Goal: Information Seeking & Learning: Learn about a topic

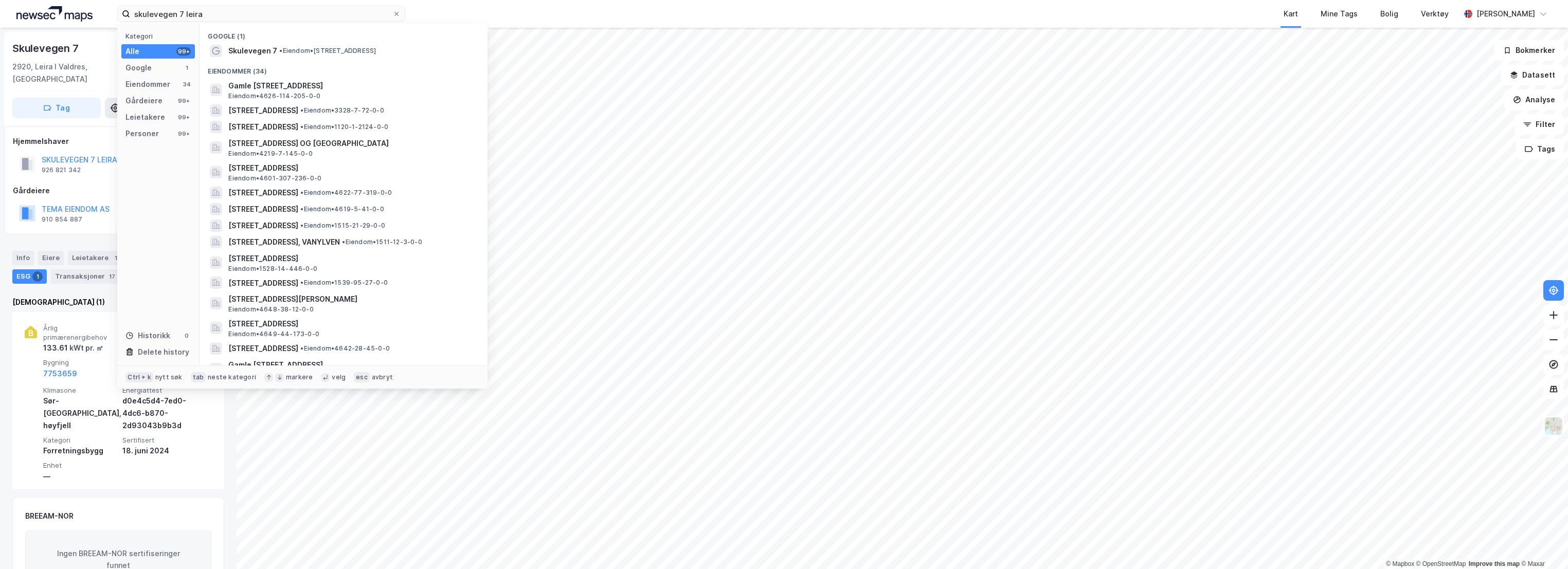
click at [35, 8] on div "skulevegen 7 leira Kategori Alle 99+ Google 1 Eiendommer 34 Gårdeiere 99+ Leiet…" at bounding box center [784, 14] width 1568 height 28
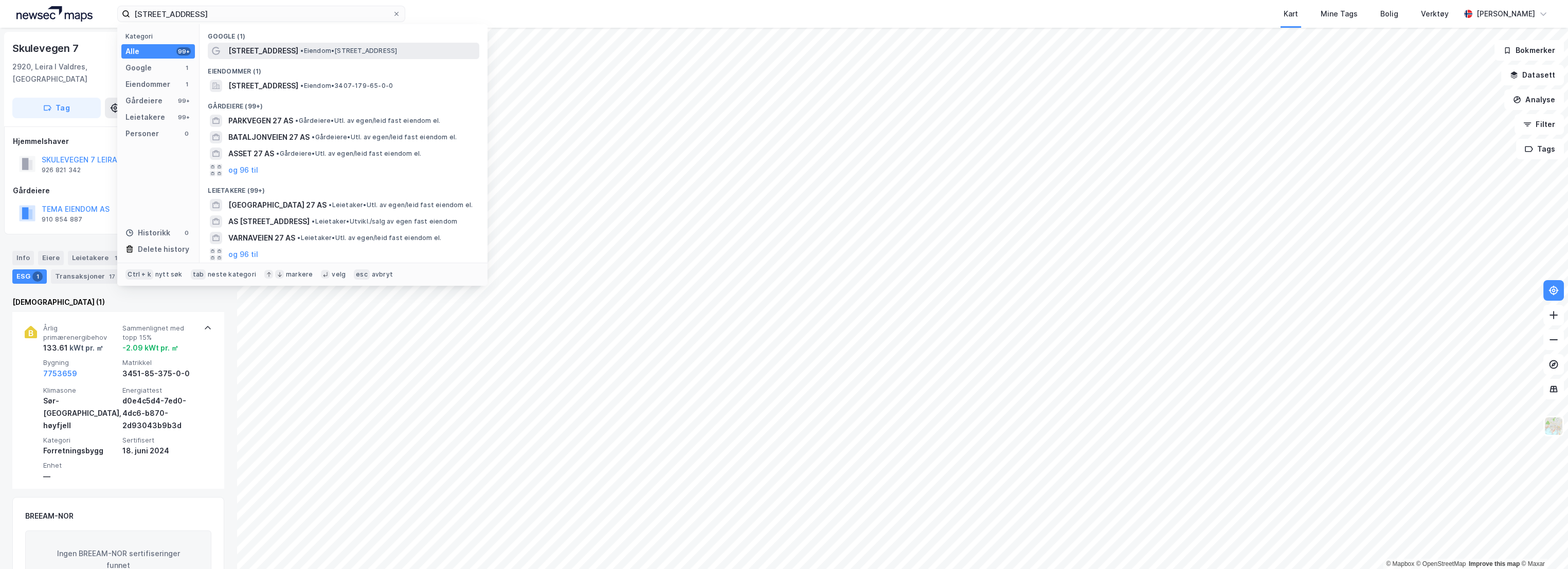
click at [363, 50] on span "• Eiendom • [STREET_ADDRESS]" at bounding box center [348, 50] width 96 height 8
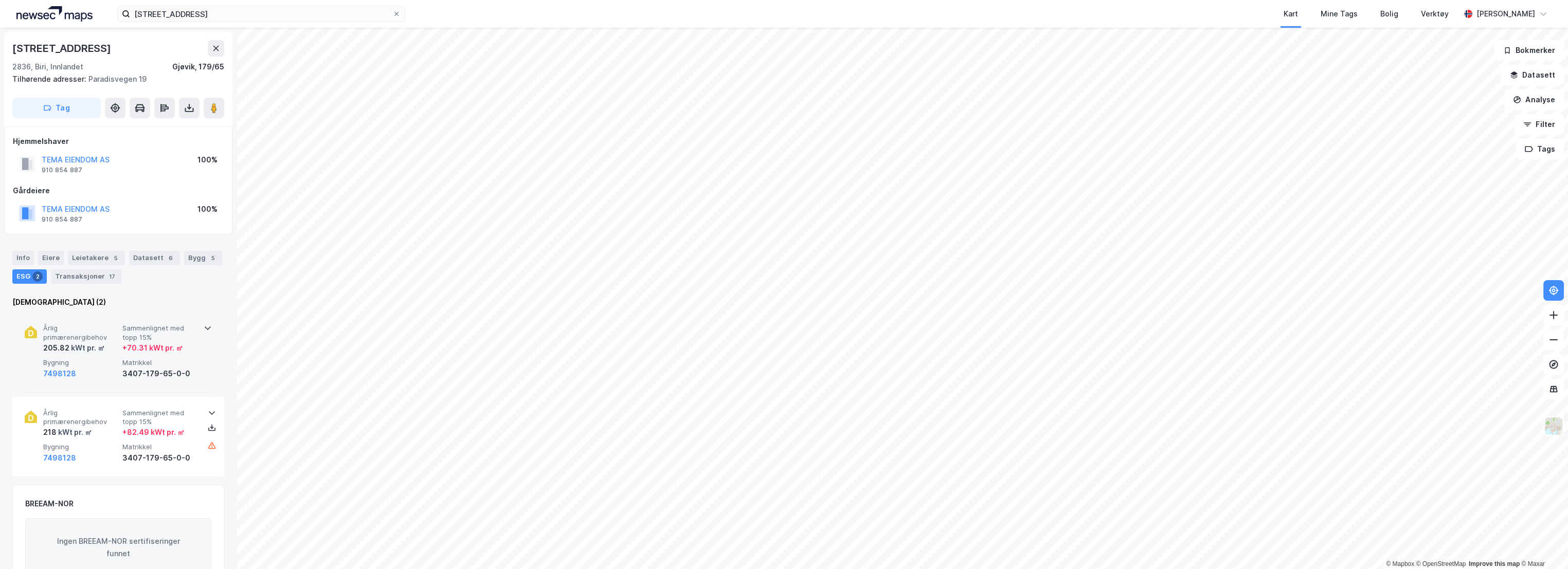
click at [145, 329] on span "Sammenlignet med topp 15%" at bounding box center [160, 333] width 75 height 18
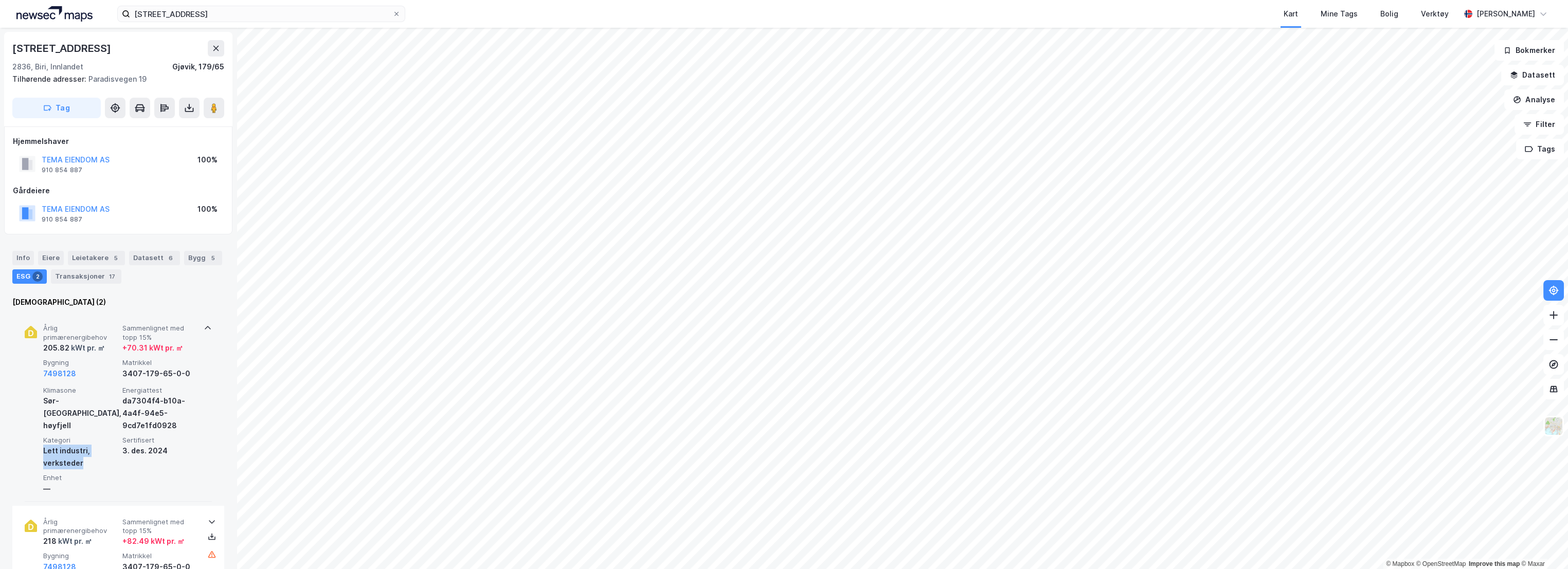
copy div "Lett industri, verksteder"
drag, startPoint x: 82, startPoint y: 463, endPoint x: 41, endPoint y: 452, distance: 42.4
click at [41, 452] on div "Årlig primærenergibehov 205.82 kWt pr. ㎡ Sammenlignet med topp 15% + 70.31 kWt …" at bounding box center [118, 406] width 187 height 189
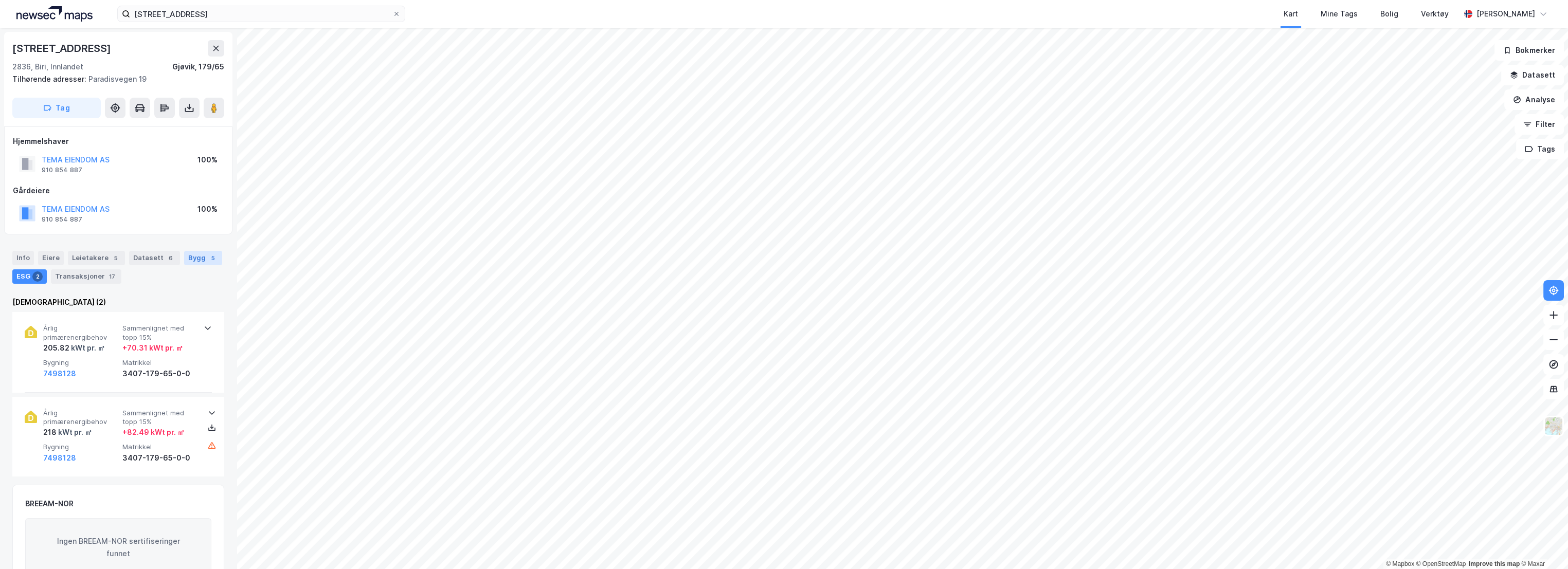
click at [197, 258] on div "Bygg 5" at bounding box center [203, 258] width 38 height 14
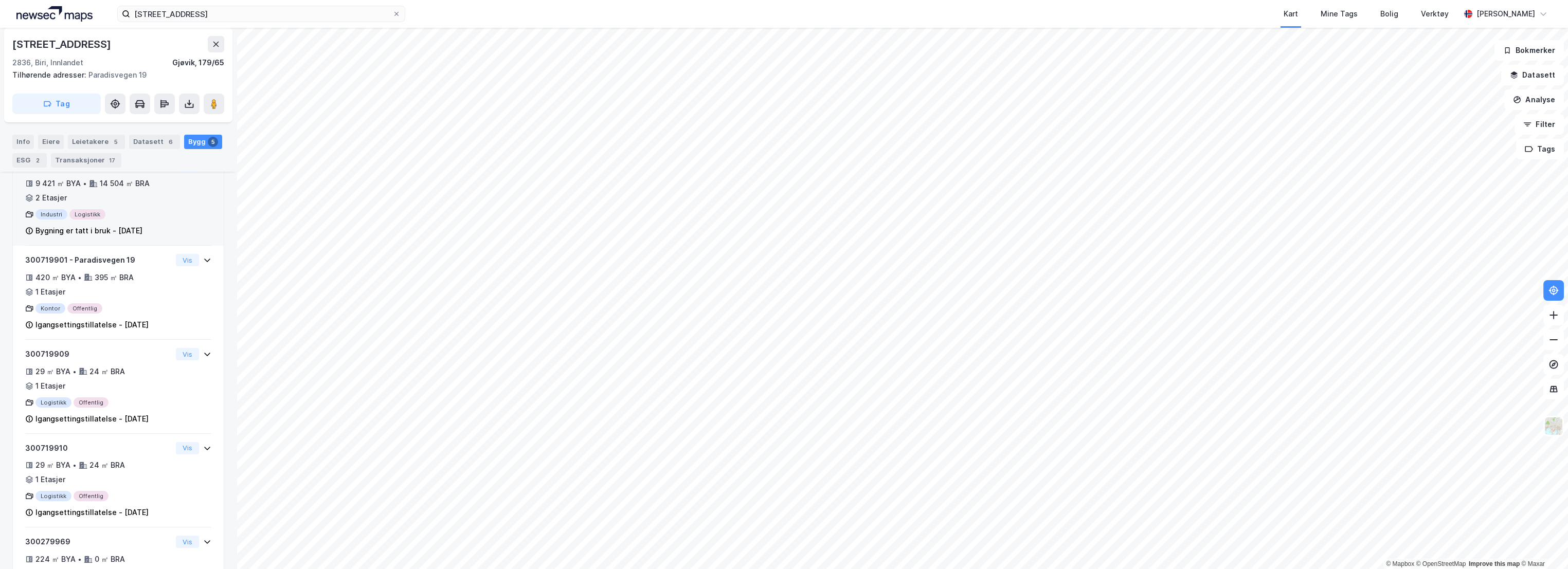
scroll to position [171, 0]
click at [1547, 83] on button "Datasett" at bounding box center [1533, 75] width 63 height 21
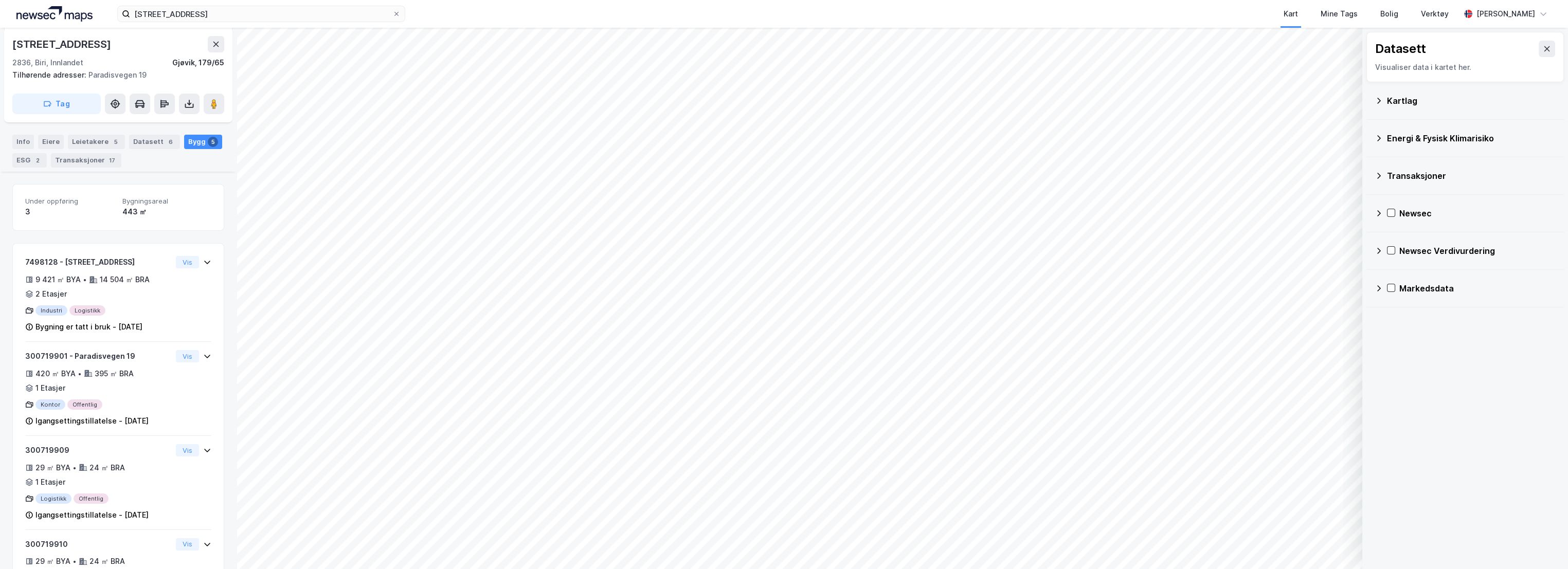
click at [1381, 250] on icon at bounding box center [1379, 251] width 4 height 6
click at [1395, 275] on icon at bounding box center [1392, 275] width 7 height 7
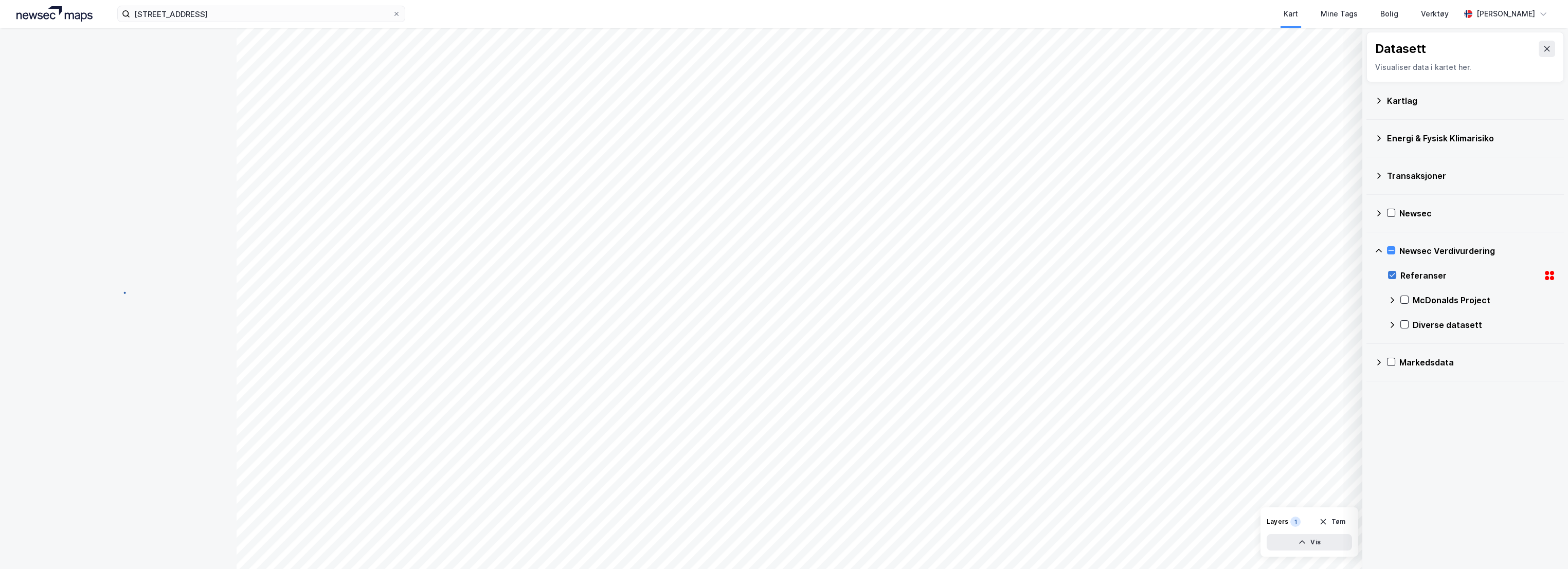
scroll to position [0, 0]
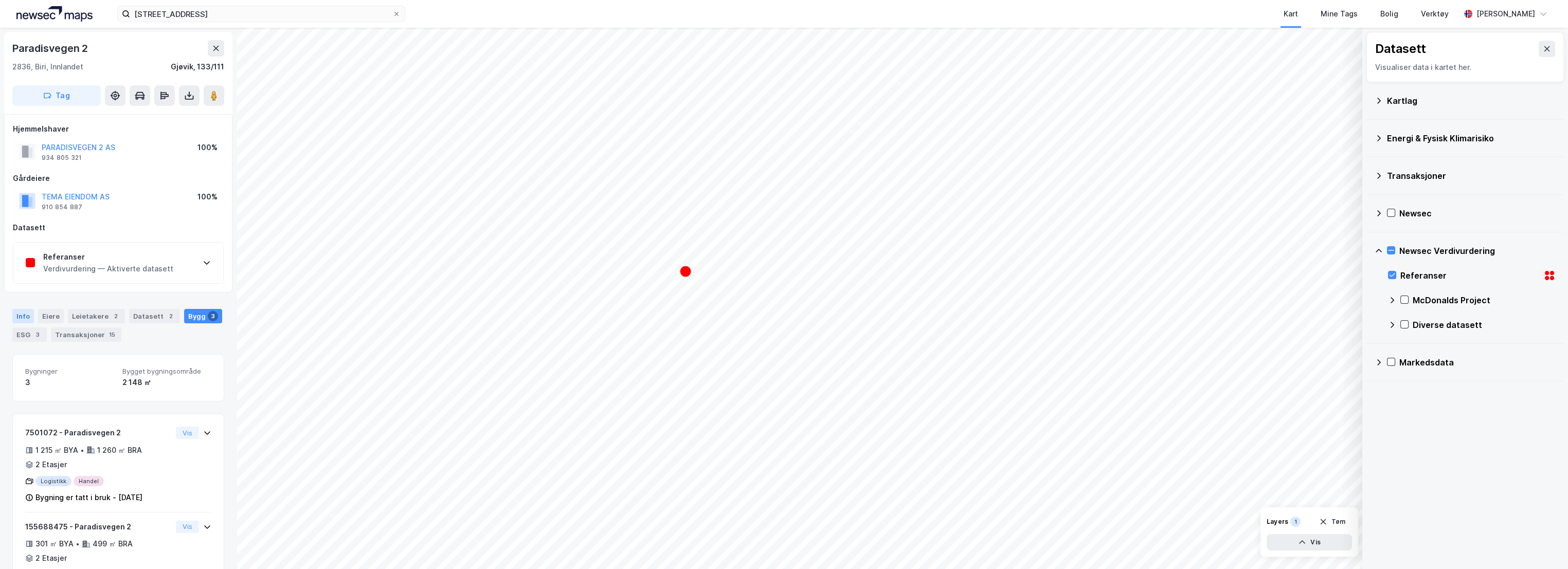
click at [14, 319] on div "Info" at bounding box center [23, 316] width 21 height 14
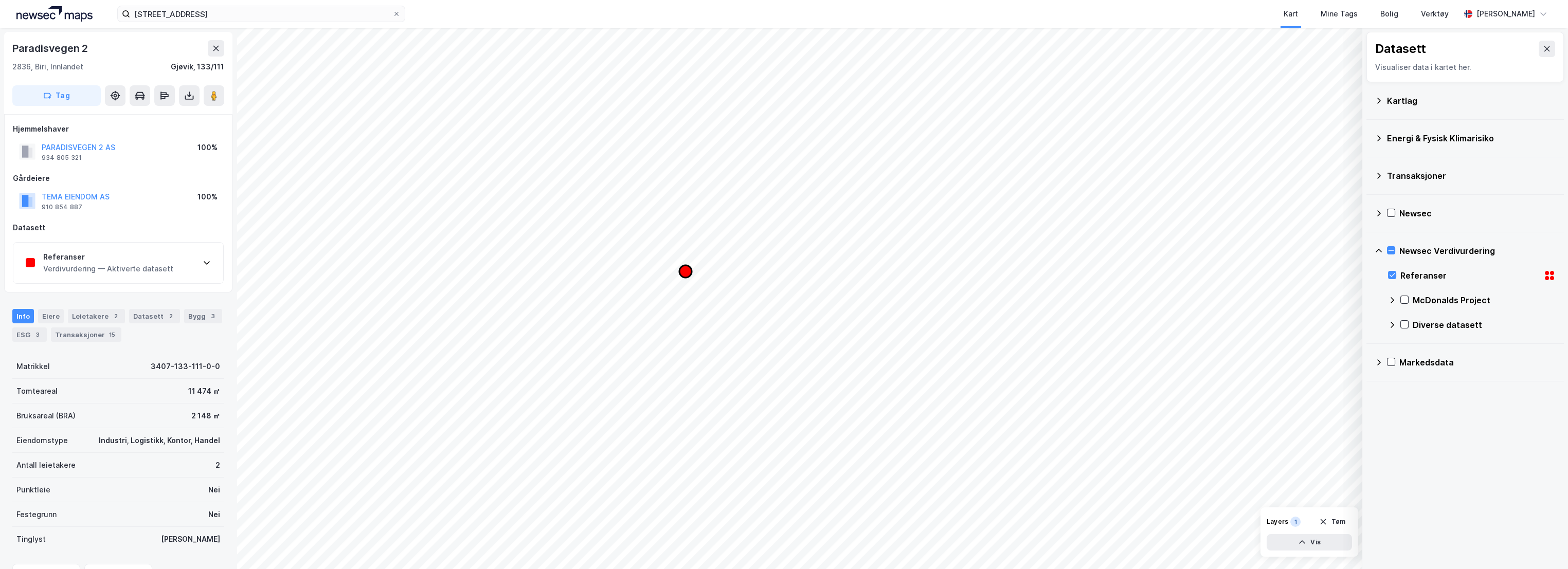
click at [684, 273] on icon "Map marker" at bounding box center [686, 272] width 13 height 13
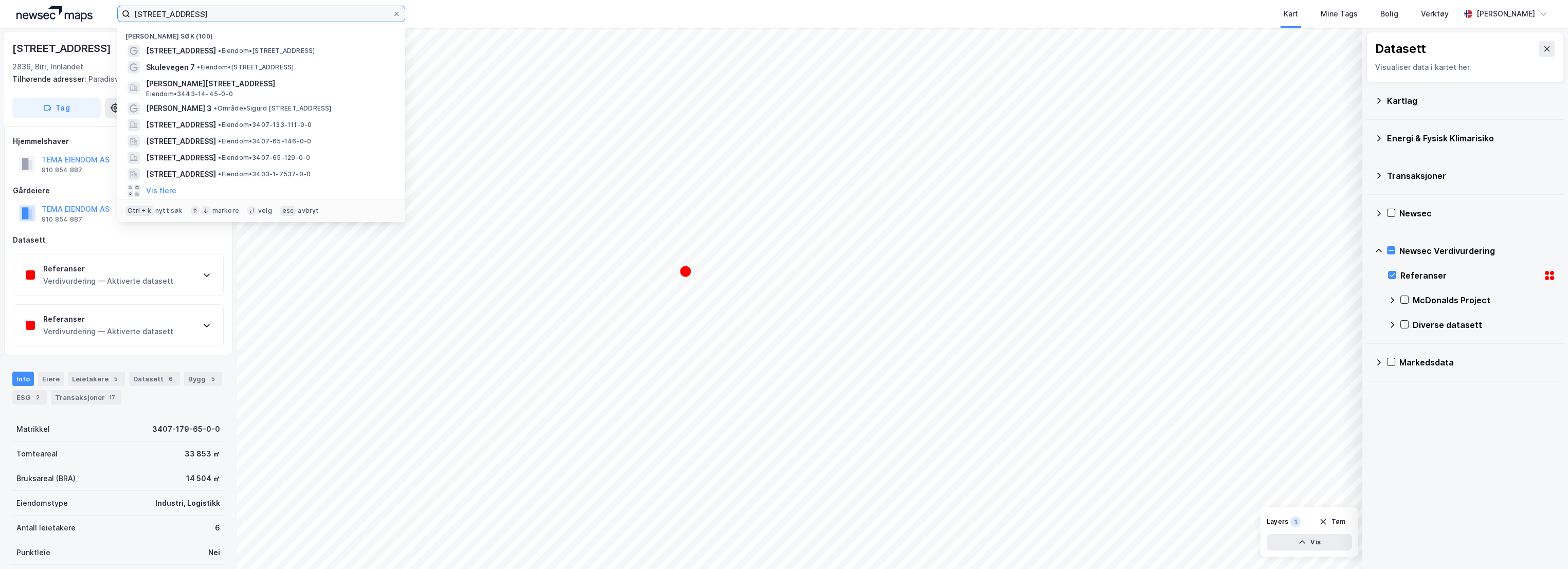
click at [115, 8] on div "Skumsrudvegen 27 Nylige søk (100) [STREET_ADDRESS] • Eiendom • [STREET_ADDRESS]…" at bounding box center [784, 14] width 1568 height 28
paste input "olvinvegen 153"
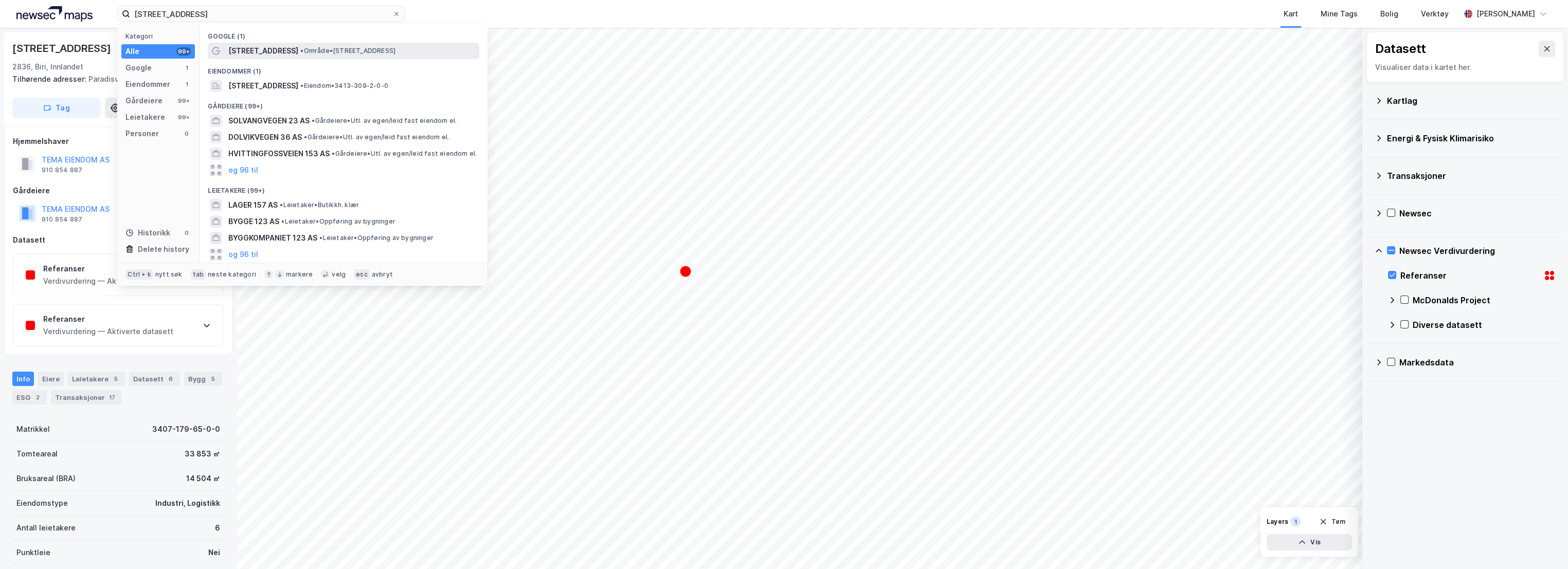
click at [300, 52] on span "•" at bounding box center [301, 50] width 3 height 8
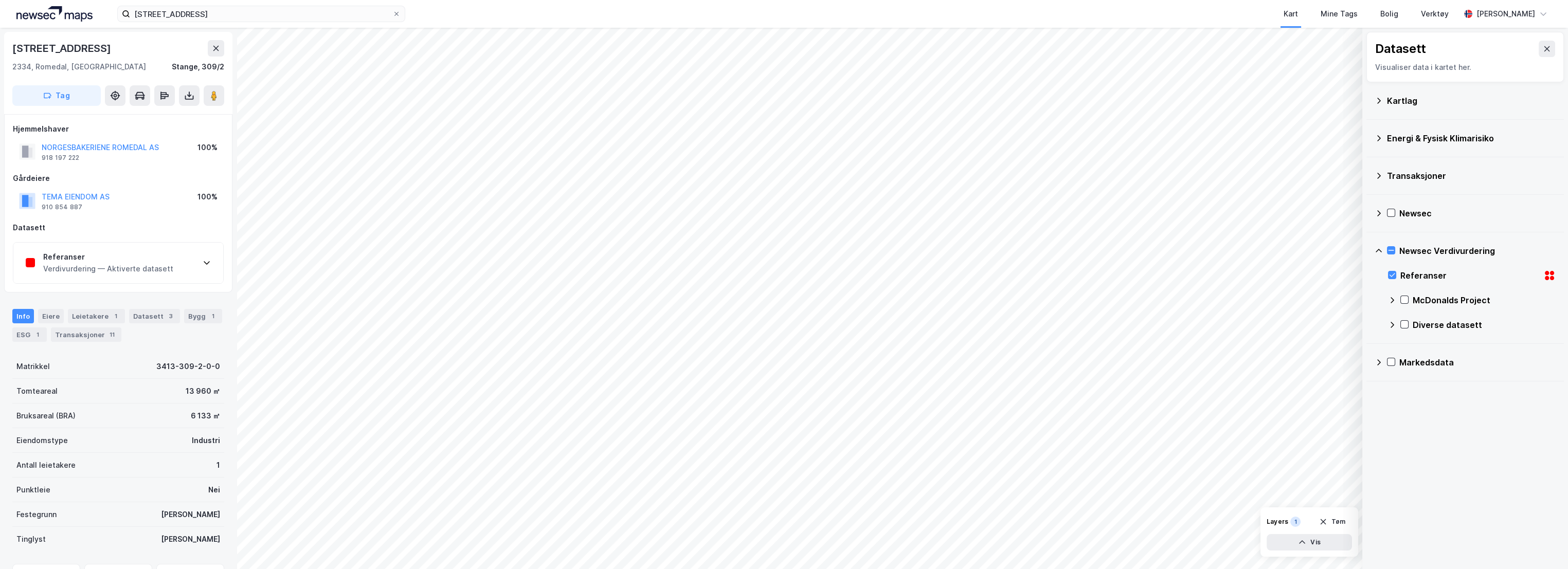
scroll to position [3, 0]
click at [16, 329] on div "ESG 1" at bounding box center [30, 332] width 35 height 14
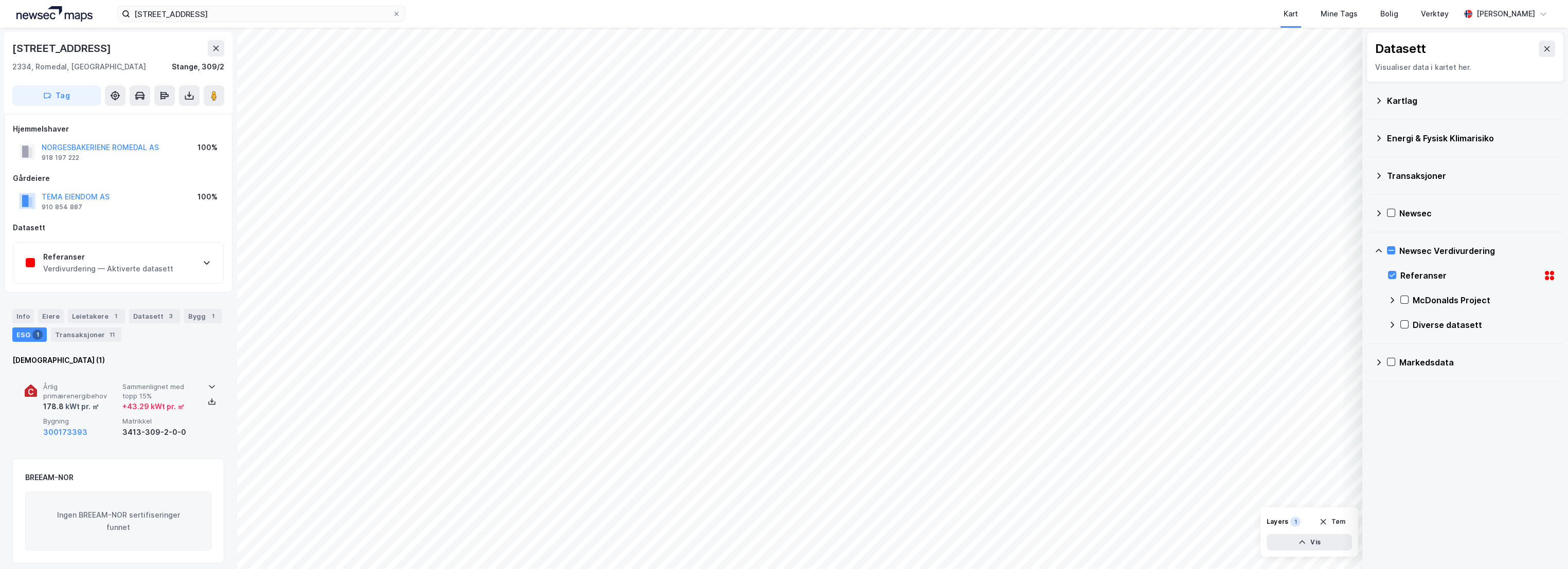
click at [116, 385] on span "Årlig primærenergibehov" at bounding box center [81, 391] width 75 height 18
copy div "Lett industri, verksteder"
drag, startPoint x: 83, startPoint y: 498, endPoint x: 38, endPoint y: 485, distance: 46.8
click at [38, 485] on div "Årlig primærenergibehov 178.8 kWt pr. ㎡ Sammenlignet med topp 15% + 43.29 kWt p…" at bounding box center [118, 464] width 187 height 188
click at [148, 398] on span "Sammenlignet med topp 15%" at bounding box center [160, 391] width 75 height 18
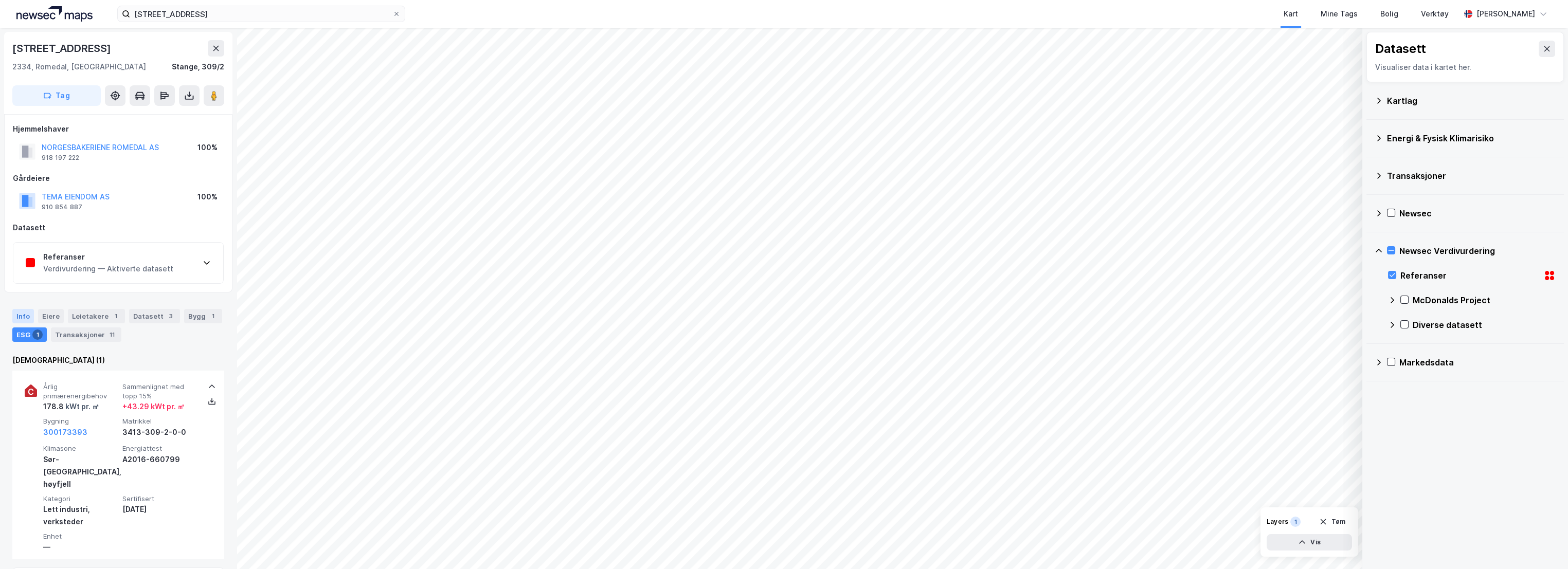
click at [17, 321] on div "Info" at bounding box center [23, 316] width 21 height 14
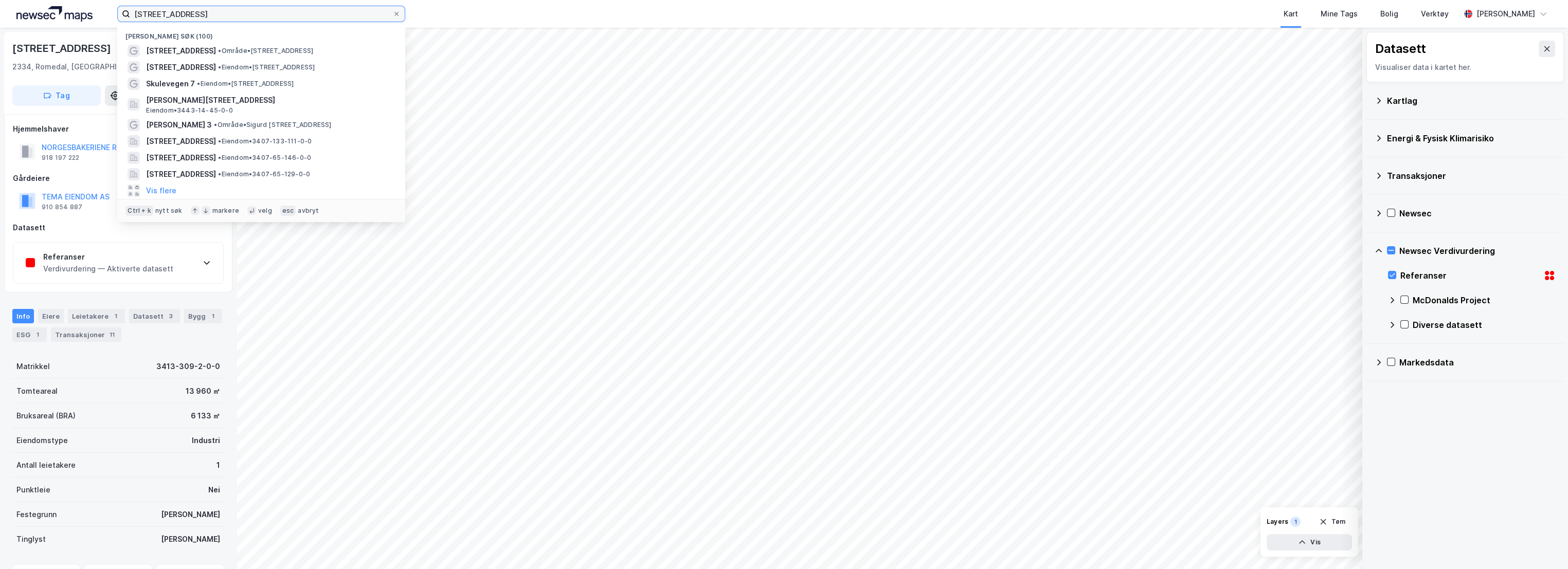
drag, startPoint x: 207, startPoint y: 13, endPoint x: 85, endPoint y: 10, distance: 122.0
click at [81, 10] on div "Solvinvegen 153 Nylige søk (100) Solvinvegen 153 • Område • [STREET_ADDRESS] • …" at bounding box center [784, 14] width 1568 height 28
paste input "tasjonsvegen 3A & 5B, 2340 Løten"
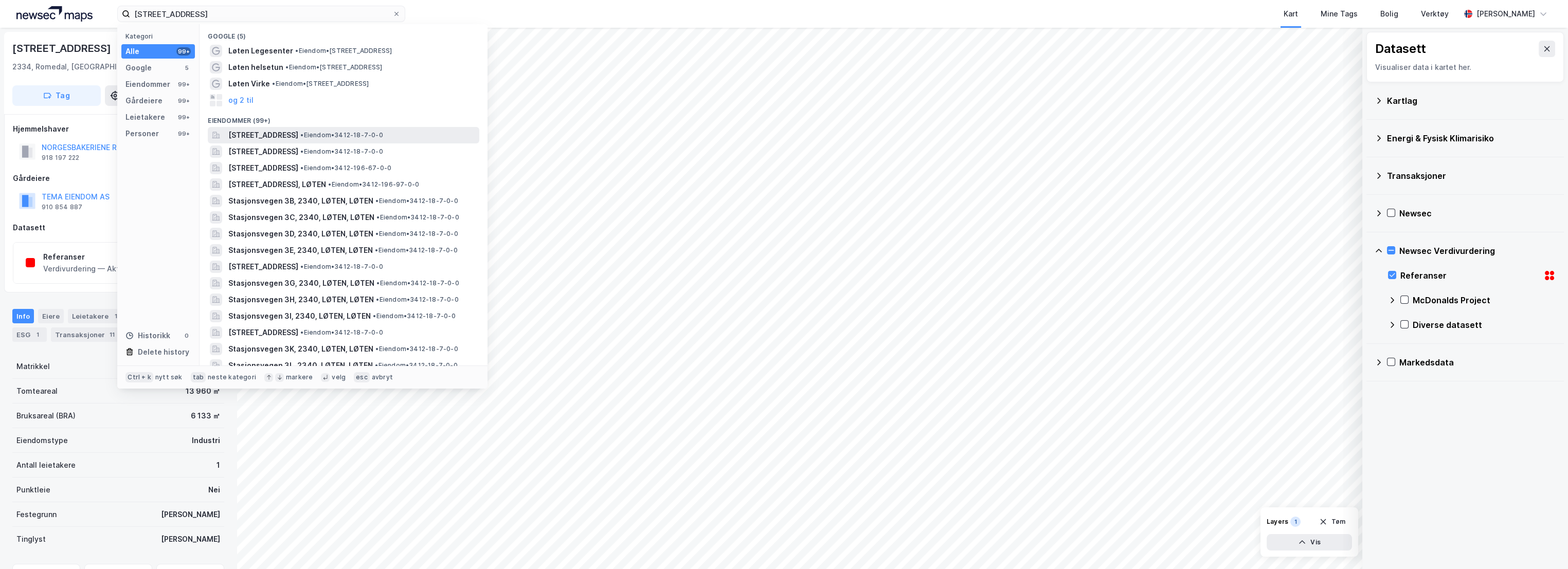
click at [298, 136] on span "[STREET_ADDRESS]" at bounding box center [263, 135] width 70 height 13
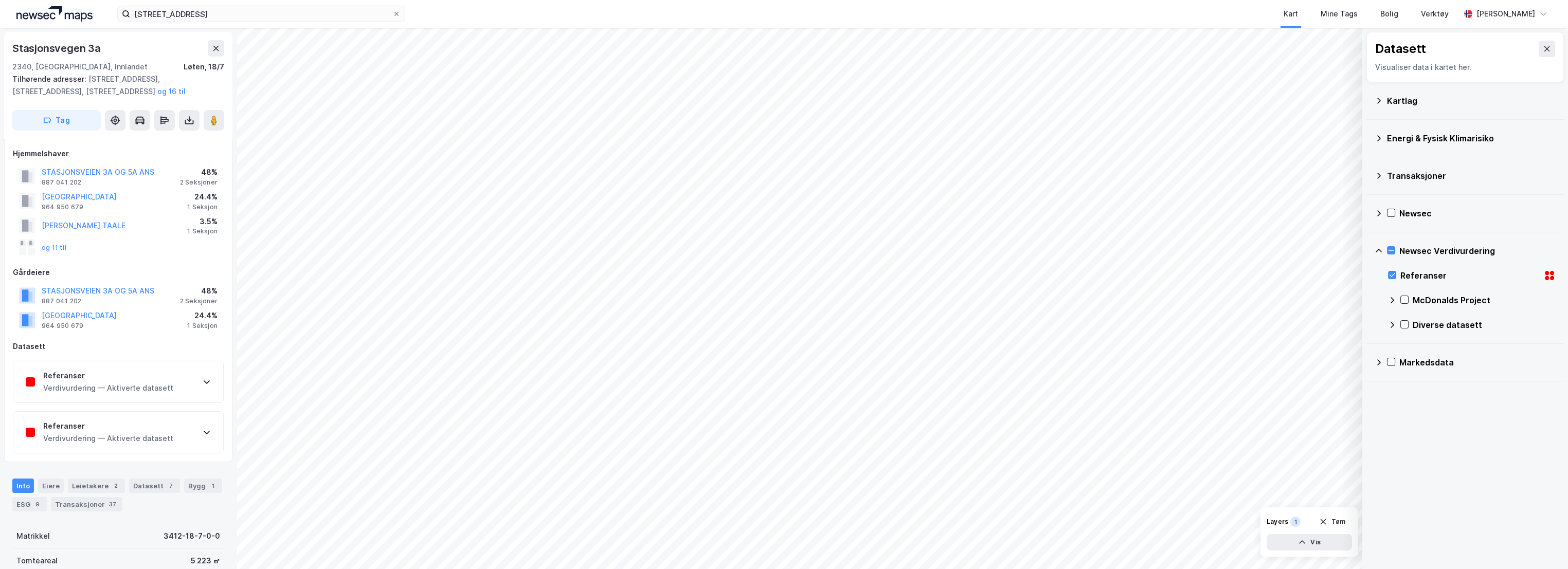
scroll to position [3, 0]
click at [46, 480] on div "Eiere" at bounding box center [50, 483] width 26 height 14
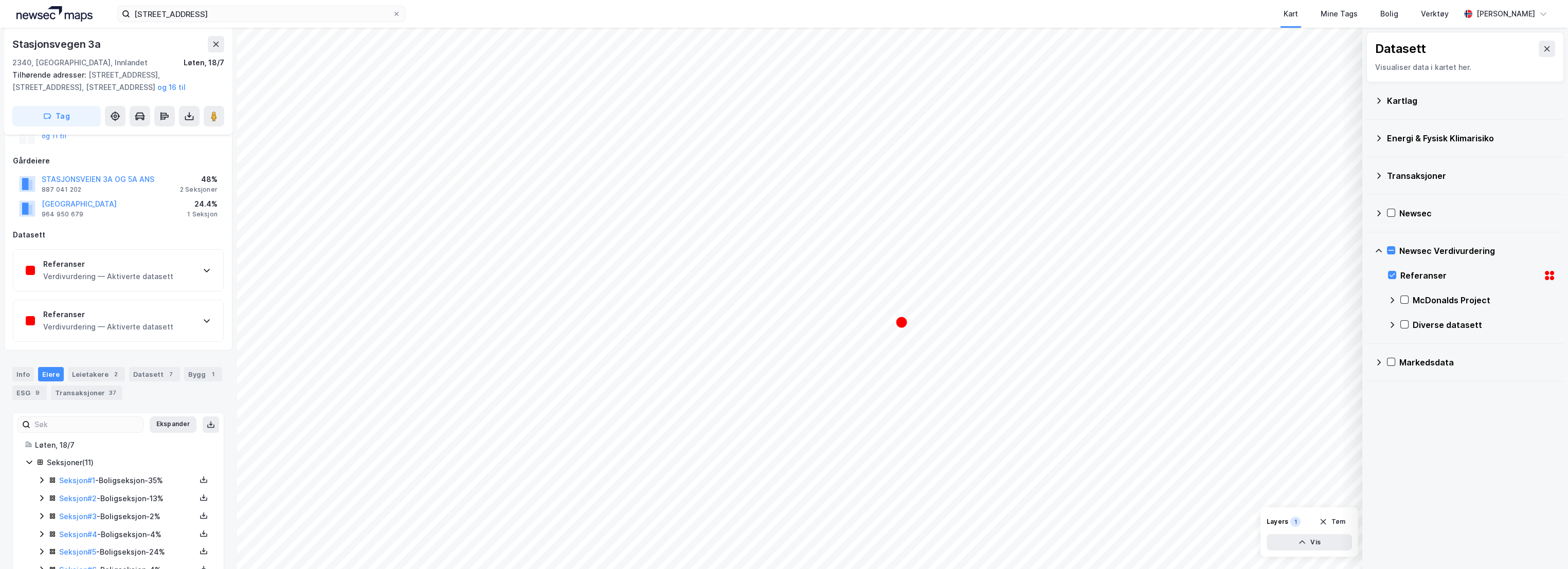
scroll to position [241, 0]
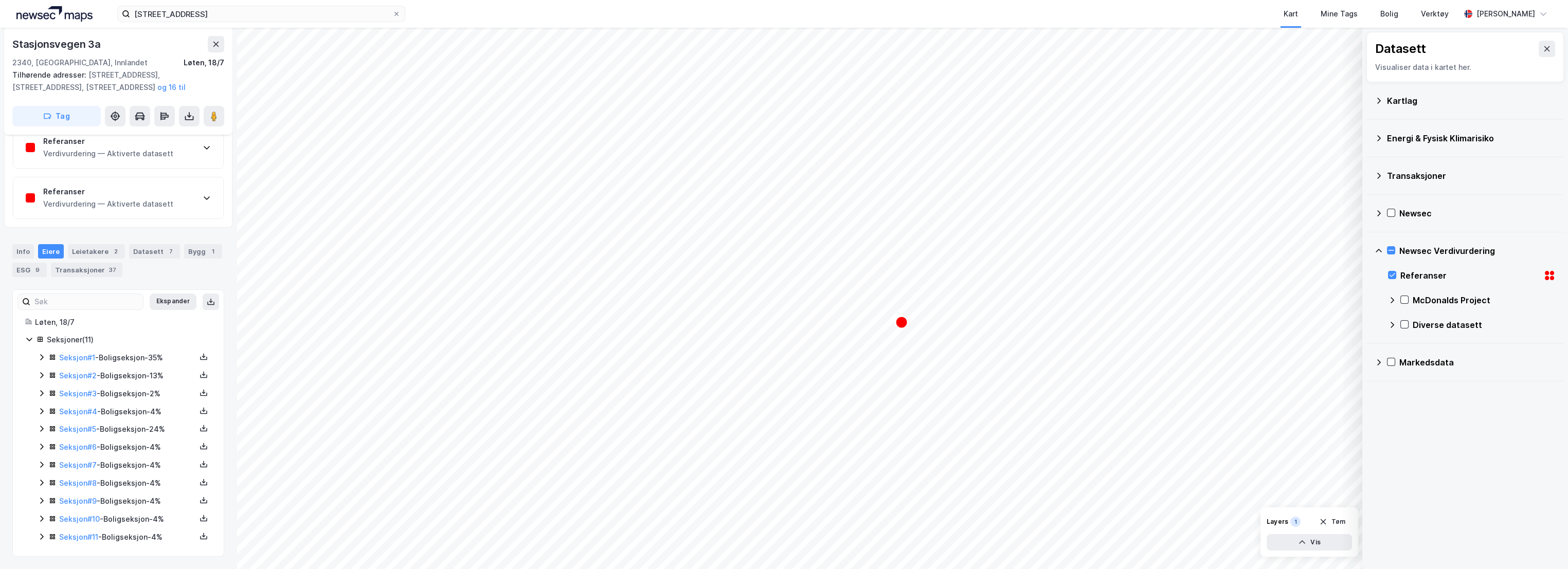
click at [39, 372] on icon at bounding box center [42, 375] width 8 height 8
click at [40, 351] on icon at bounding box center [42, 351] width 8 height 8
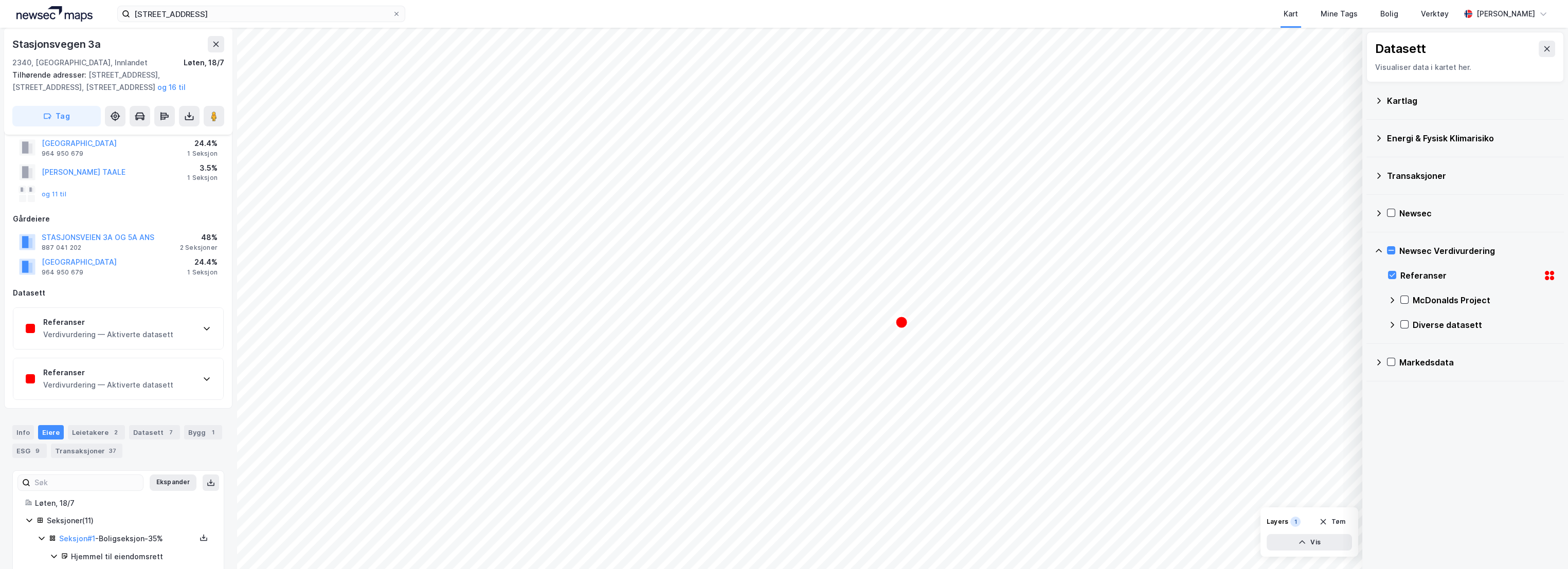
scroll to position [50, 0]
click at [25, 434] on div "Info" at bounding box center [23, 435] width 21 height 14
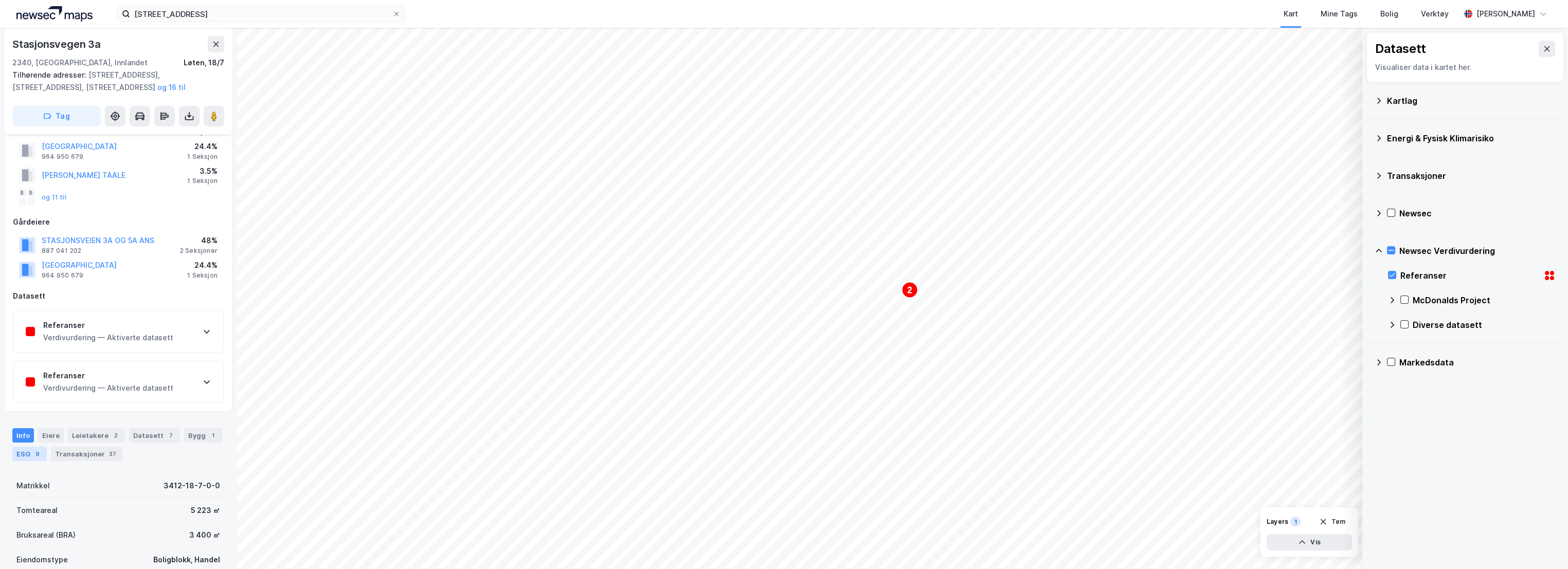
click at [24, 451] on div "ESG 9" at bounding box center [30, 454] width 35 height 14
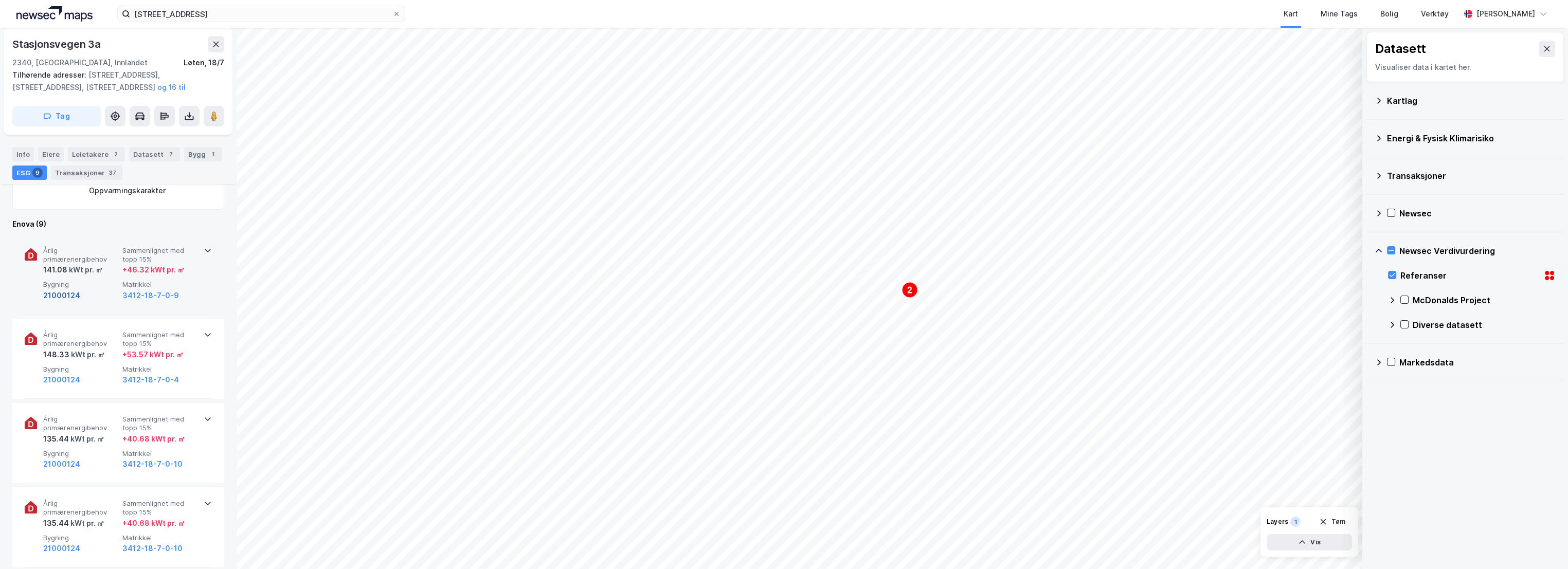
scroll to position [565, 0]
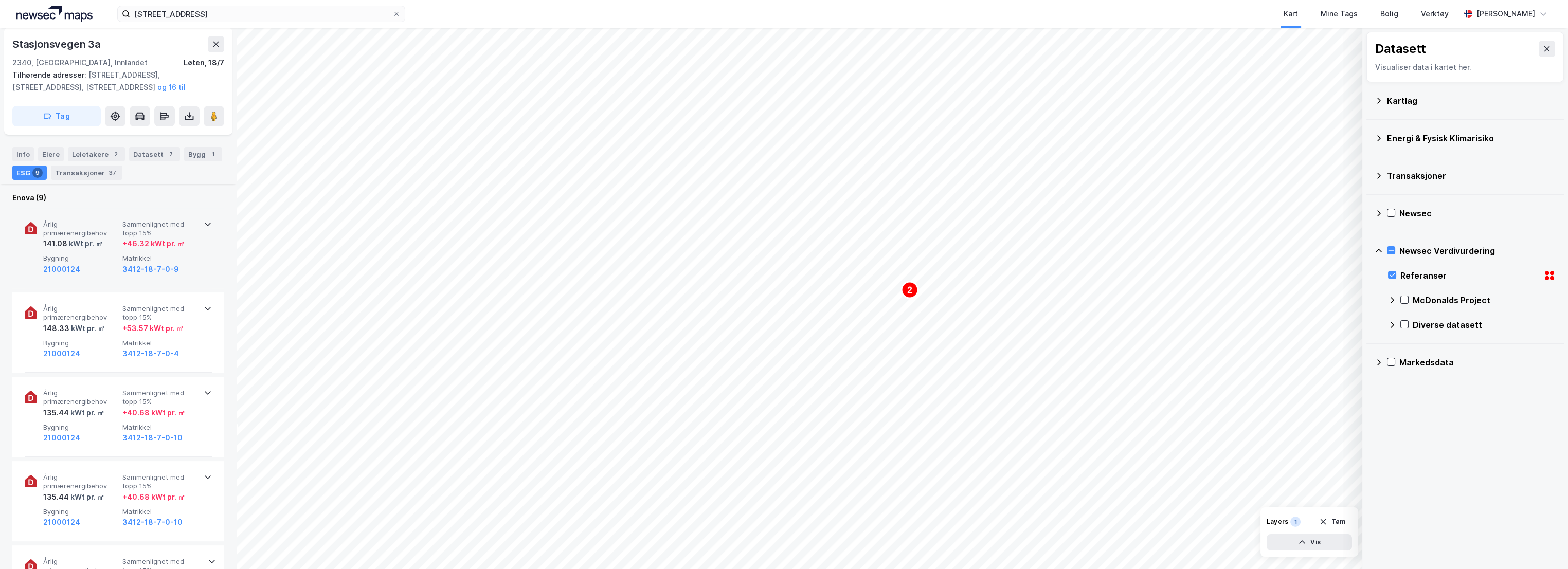
click at [108, 226] on span "Årlig primærenergibehov" at bounding box center [81, 229] width 75 height 18
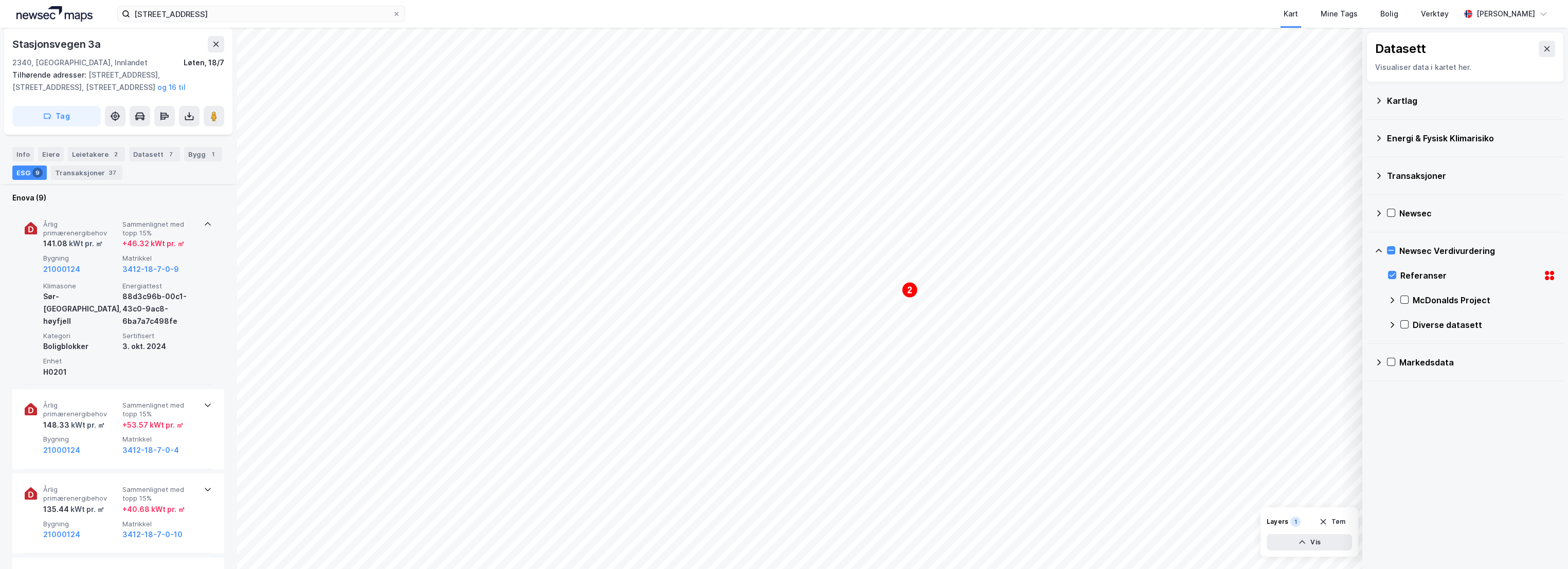
click at [108, 226] on span "Årlig primærenergibehov" at bounding box center [81, 229] width 75 height 18
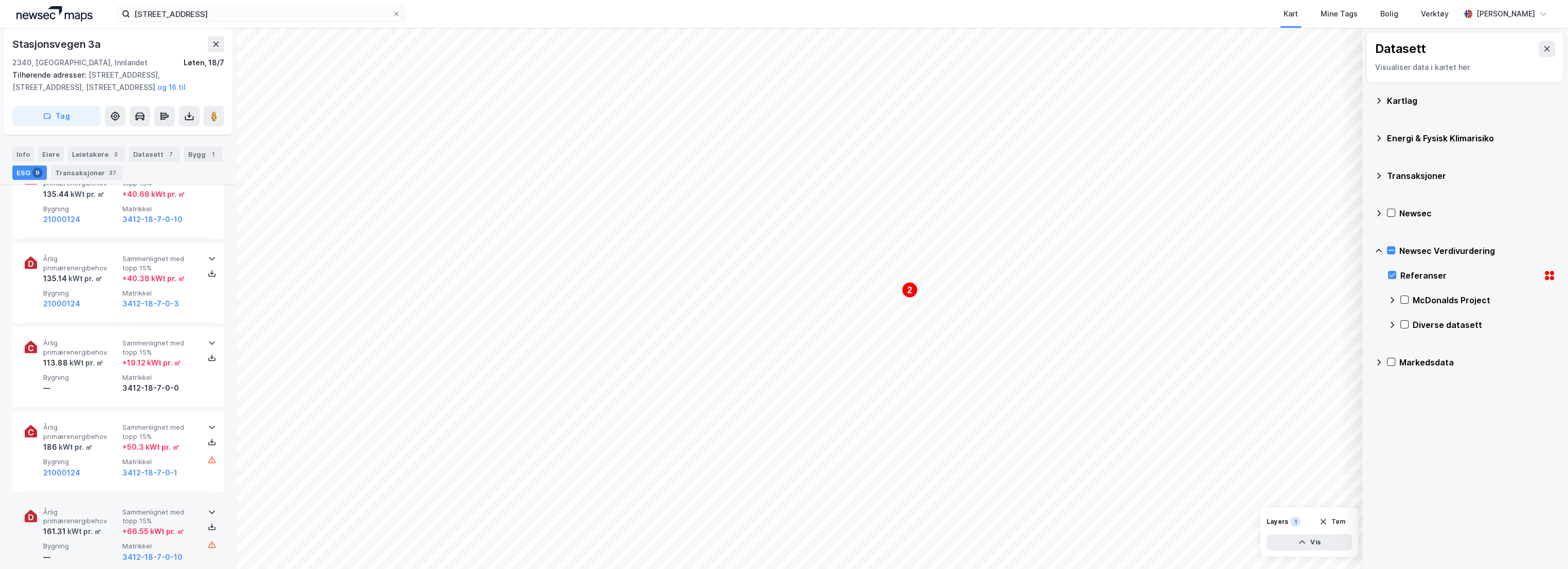
scroll to position [850, 0]
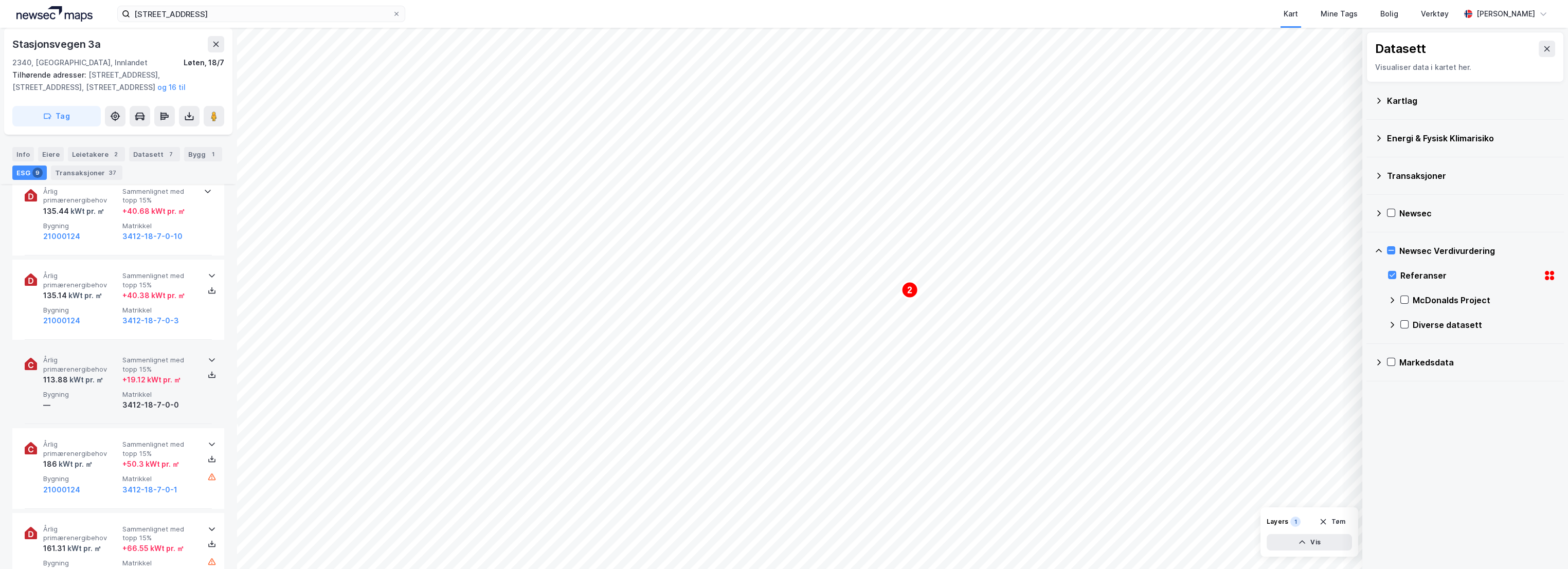
click at [109, 353] on div "Årlig primærenergibehov 113.88 kWt pr. ㎡ Sammenlignet med topp 15% + 19.12 kWt …" at bounding box center [118, 384] width 187 height 80
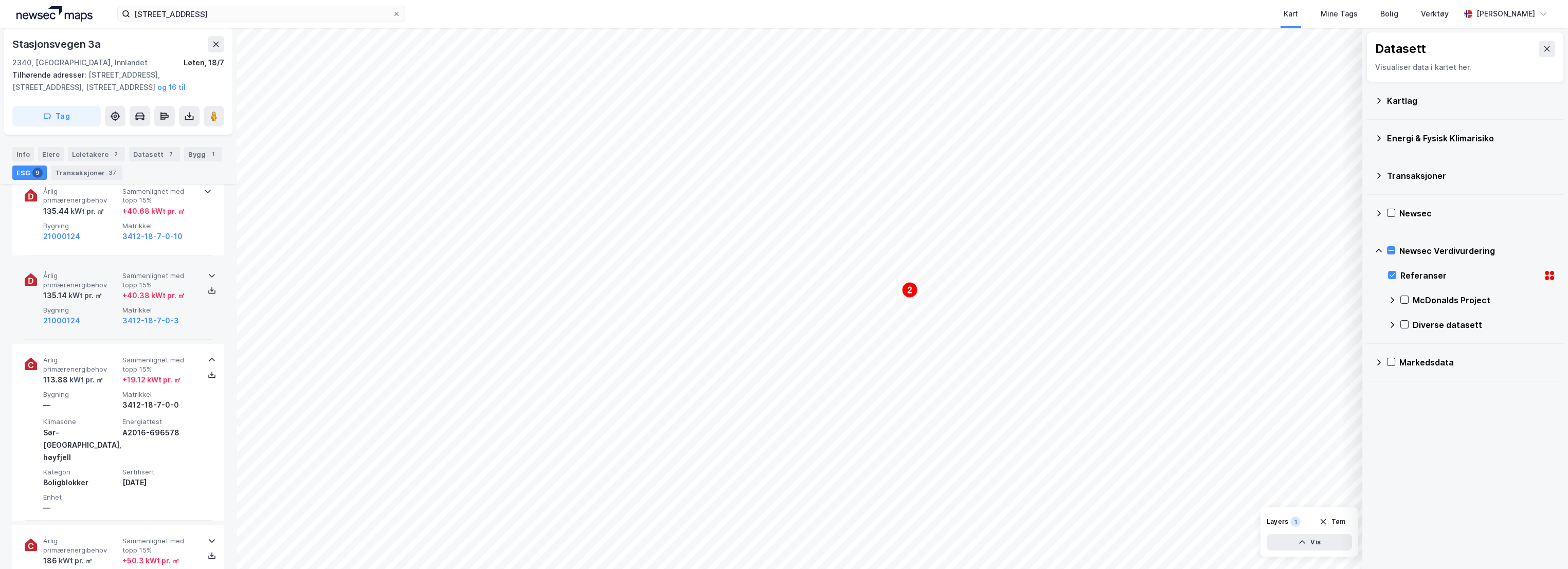
click at [108, 292] on div "135.14 kWt pr. ㎡" at bounding box center [81, 296] width 75 height 13
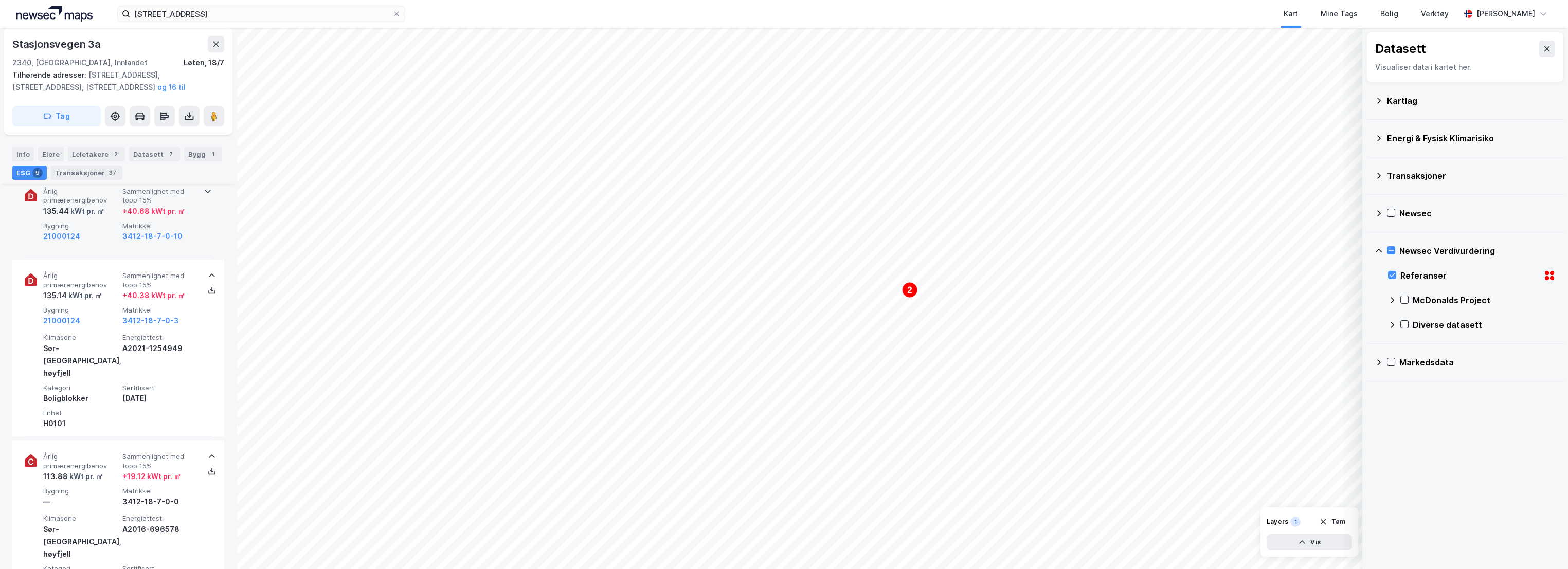
click at [102, 209] on div "kWt pr. ㎡" at bounding box center [86, 212] width 35 height 13
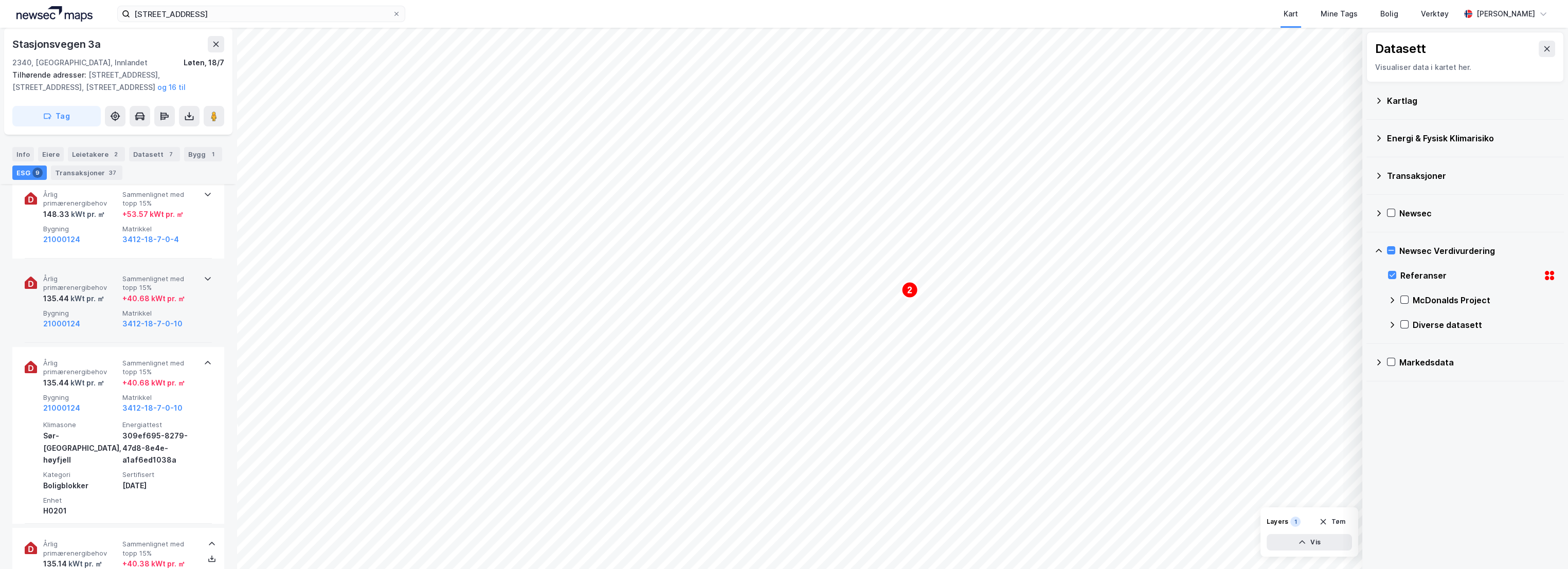
click at [100, 298] on div "kWt pr. ㎡" at bounding box center [86, 299] width 35 height 13
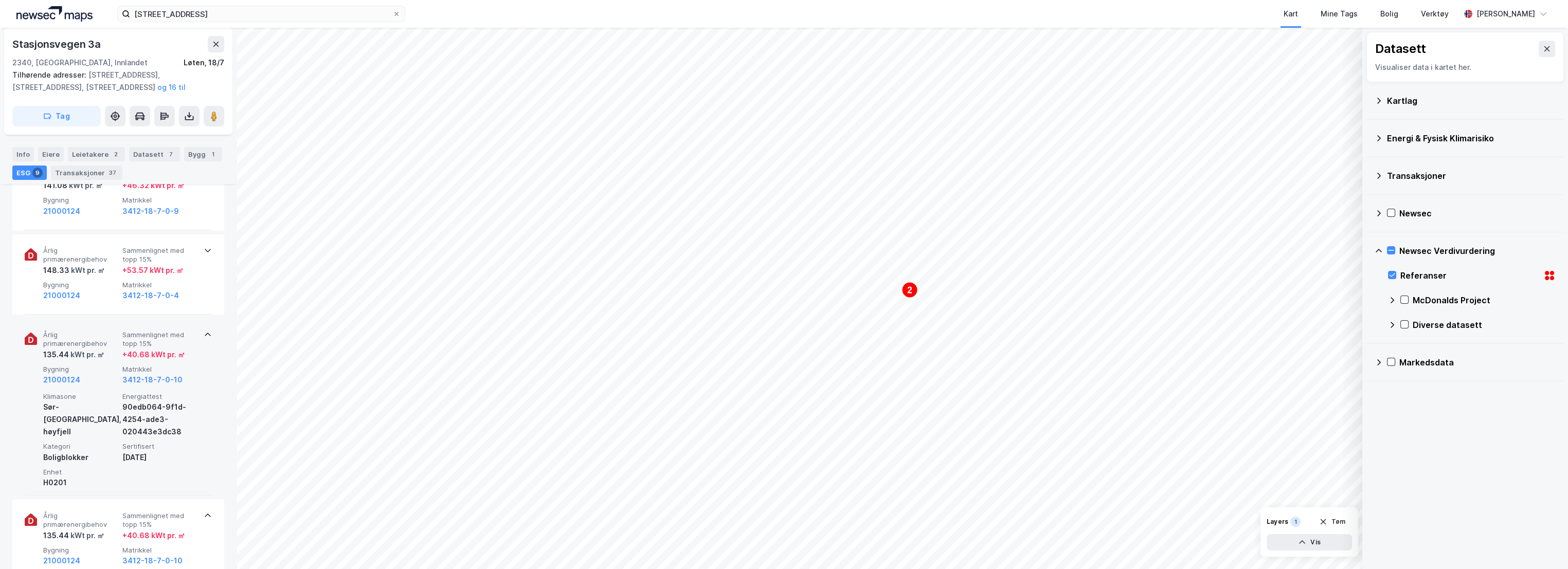
scroll to position [565, 0]
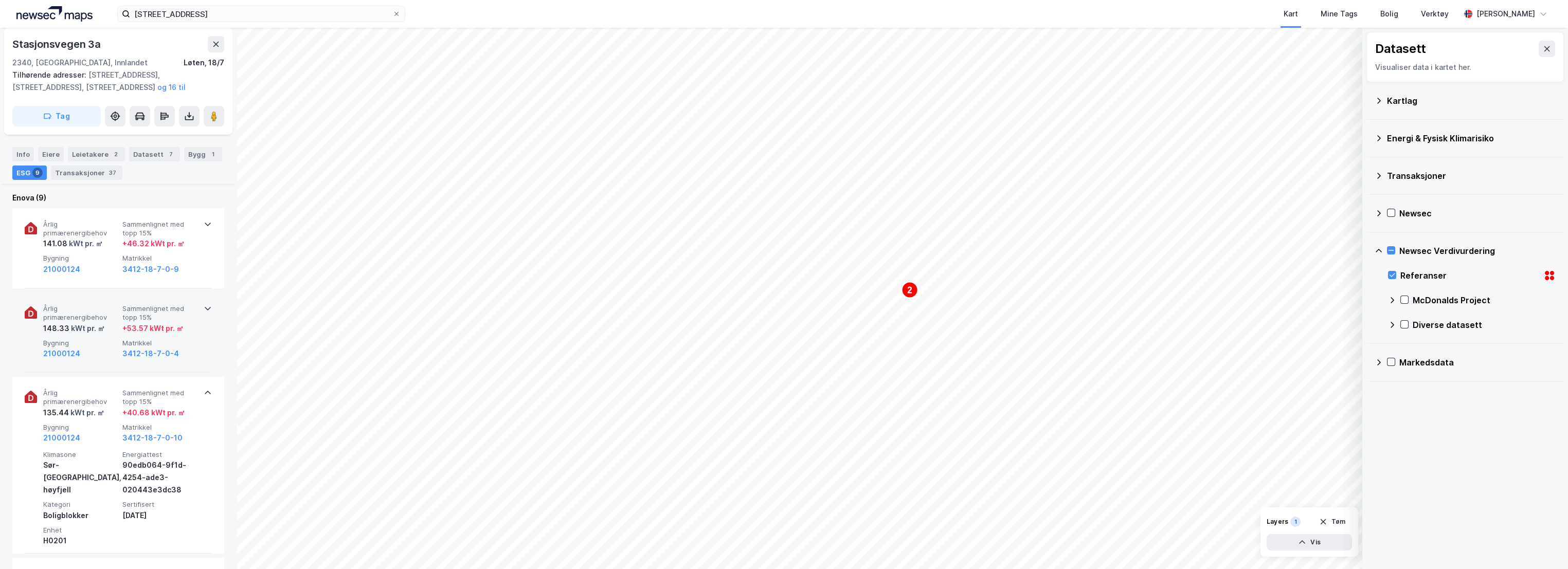
click at [98, 311] on span "Årlig primærenergibehov" at bounding box center [81, 313] width 75 height 18
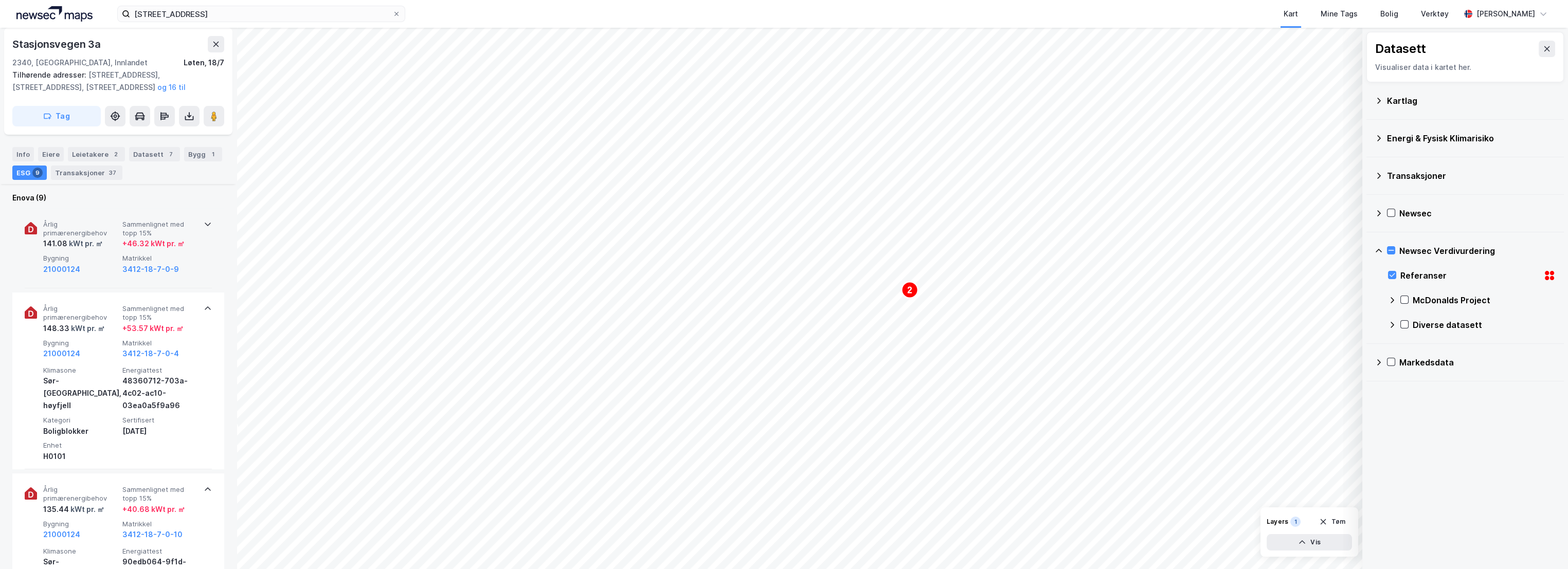
click at [92, 241] on div "kWt pr. ㎡" at bounding box center [85, 244] width 35 height 13
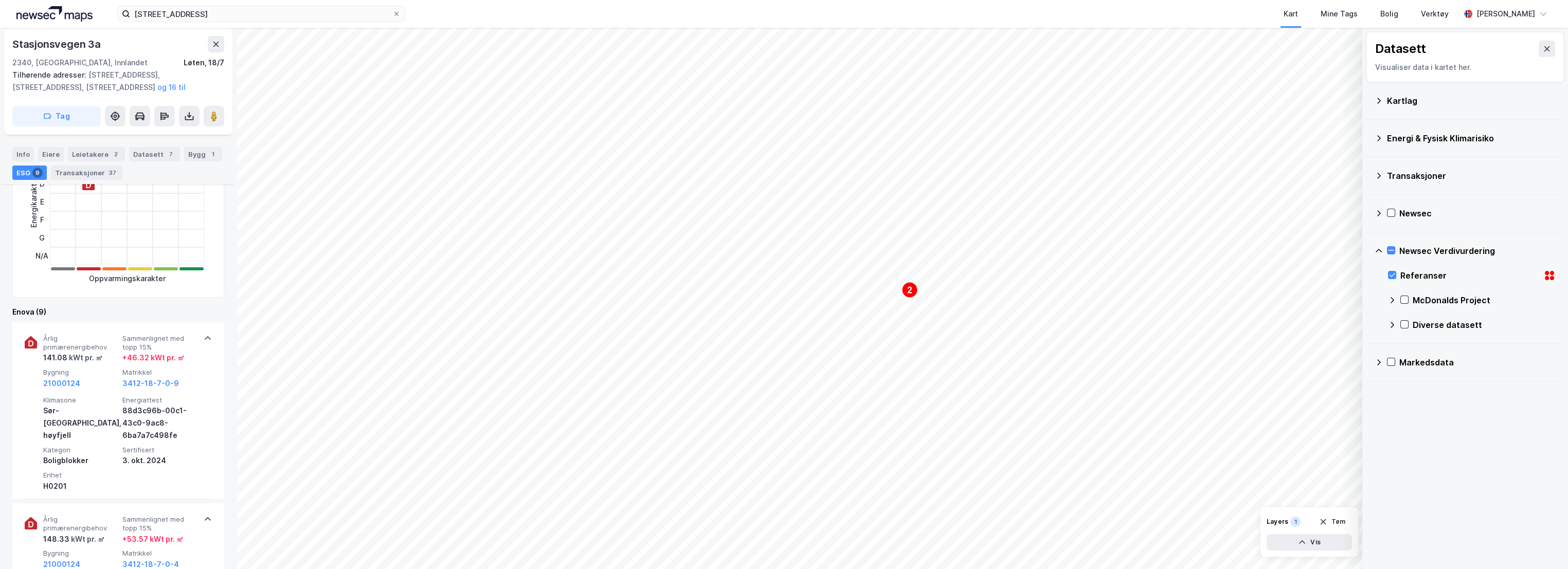
scroll to position [0, 0]
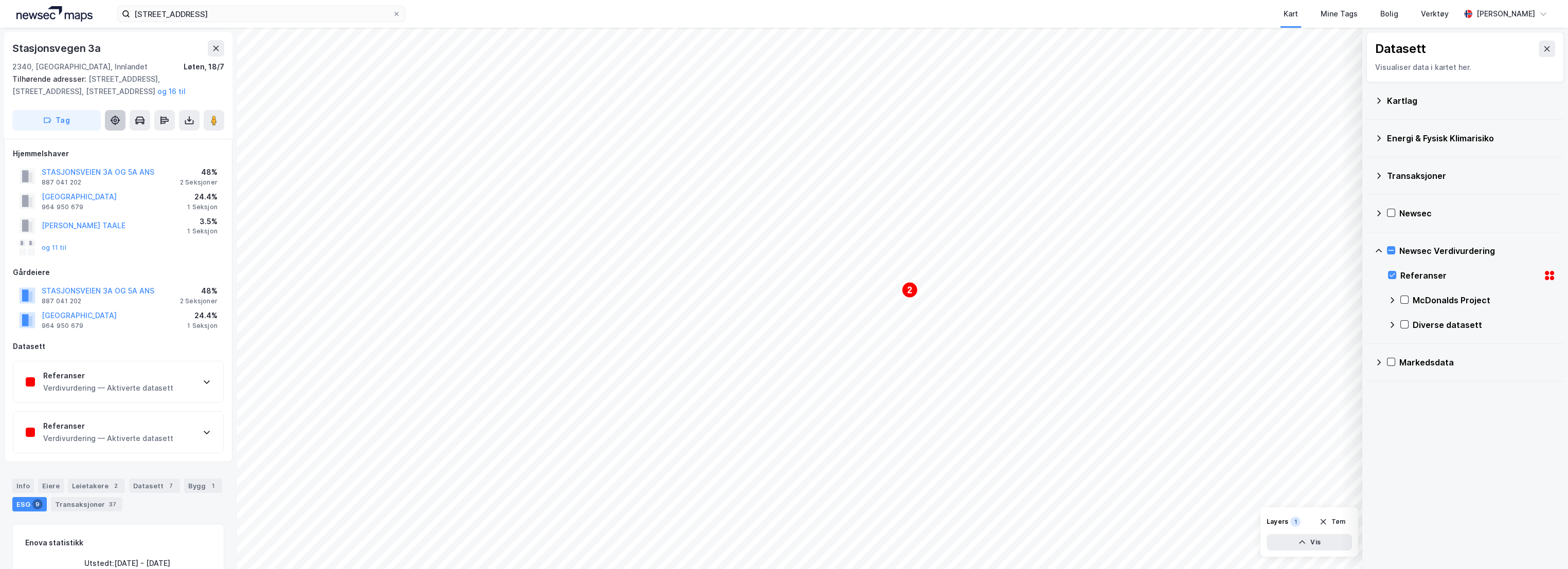
click at [114, 116] on icon at bounding box center [115, 120] width 8 height 8
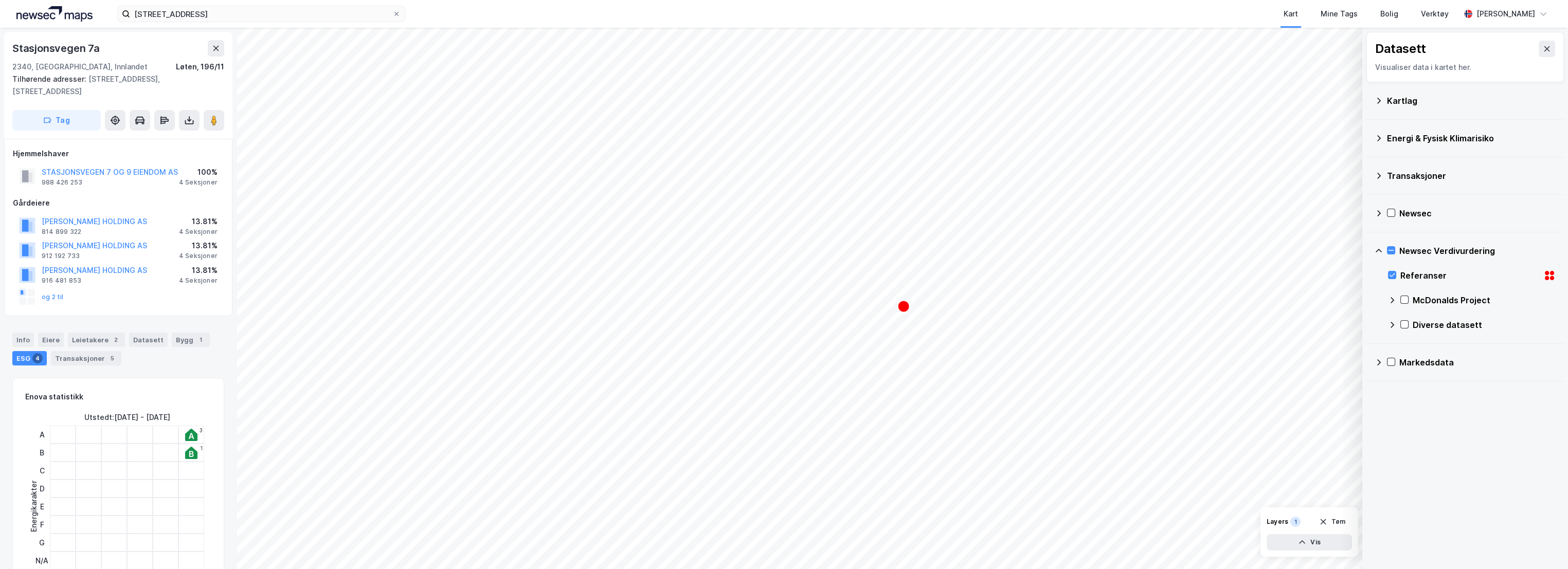
scroll to position [4, 0]
click at [195, 331] on div "1" at bounding box center [200, 336] width 10 height 10
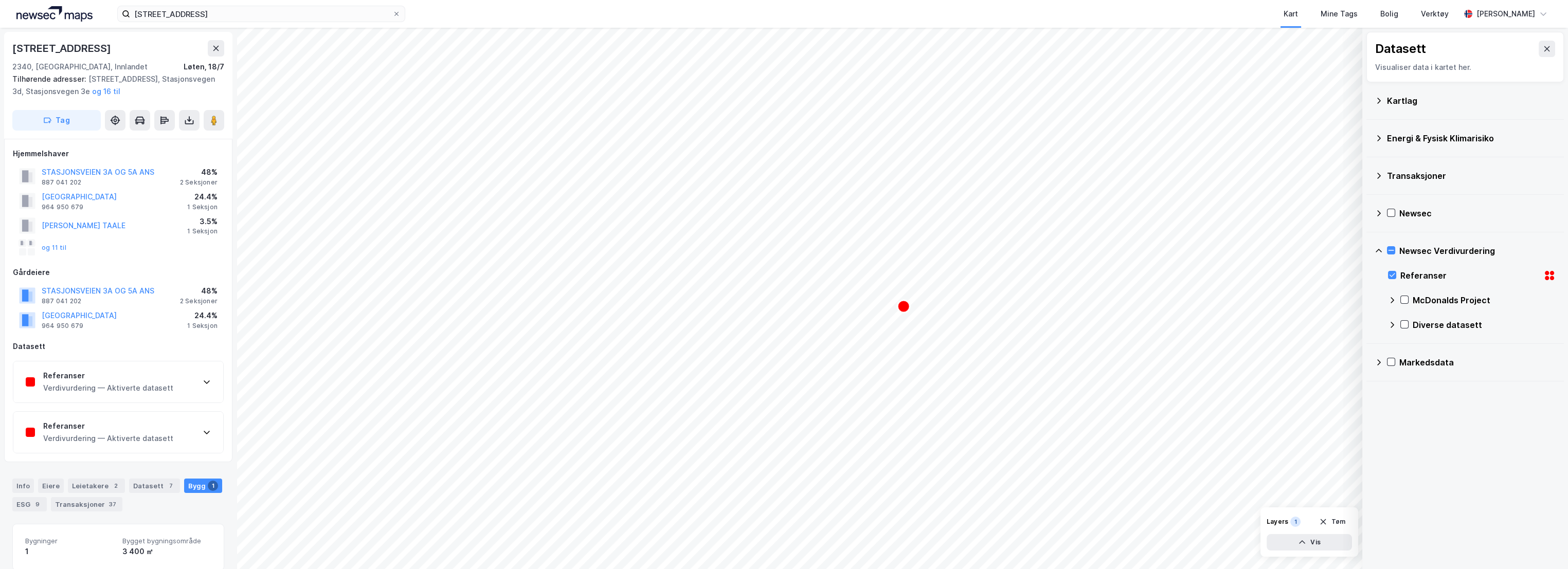
scroll to position [4, 0]
click at [206, 64] on div "Løten, 18/7" at bounding box center [204, 64] width 40 height 13
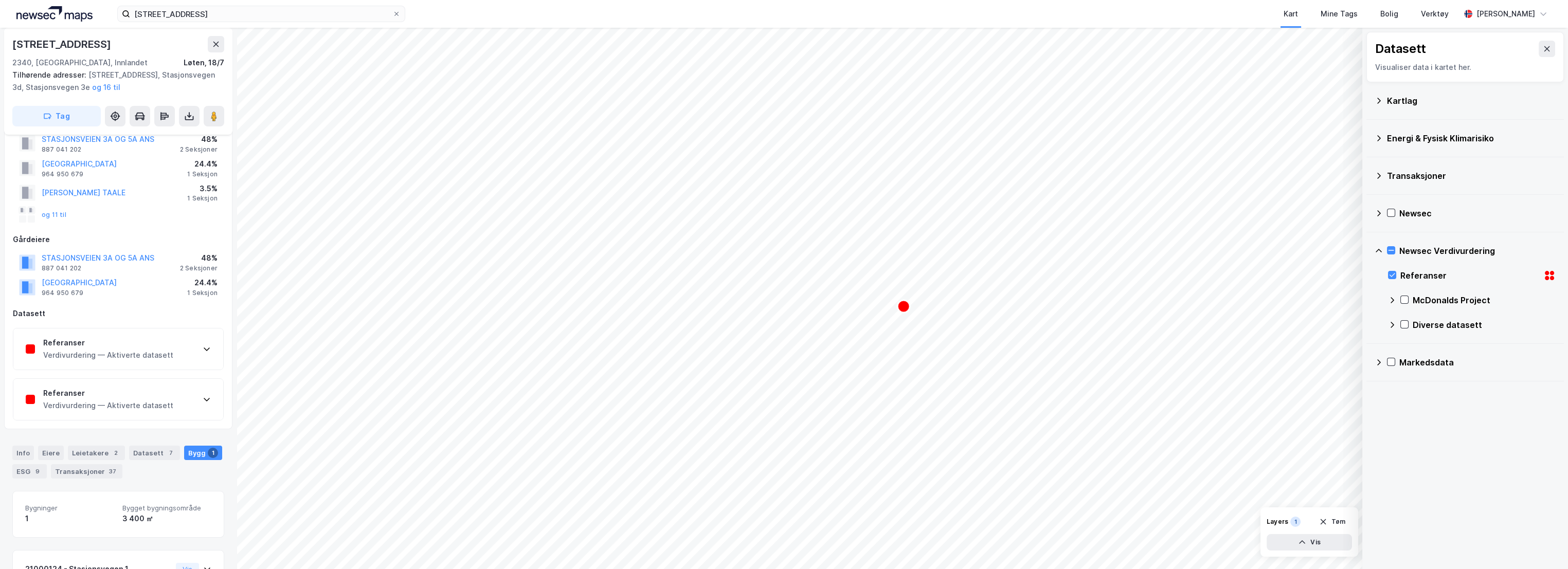
scroll to position [0, 0]
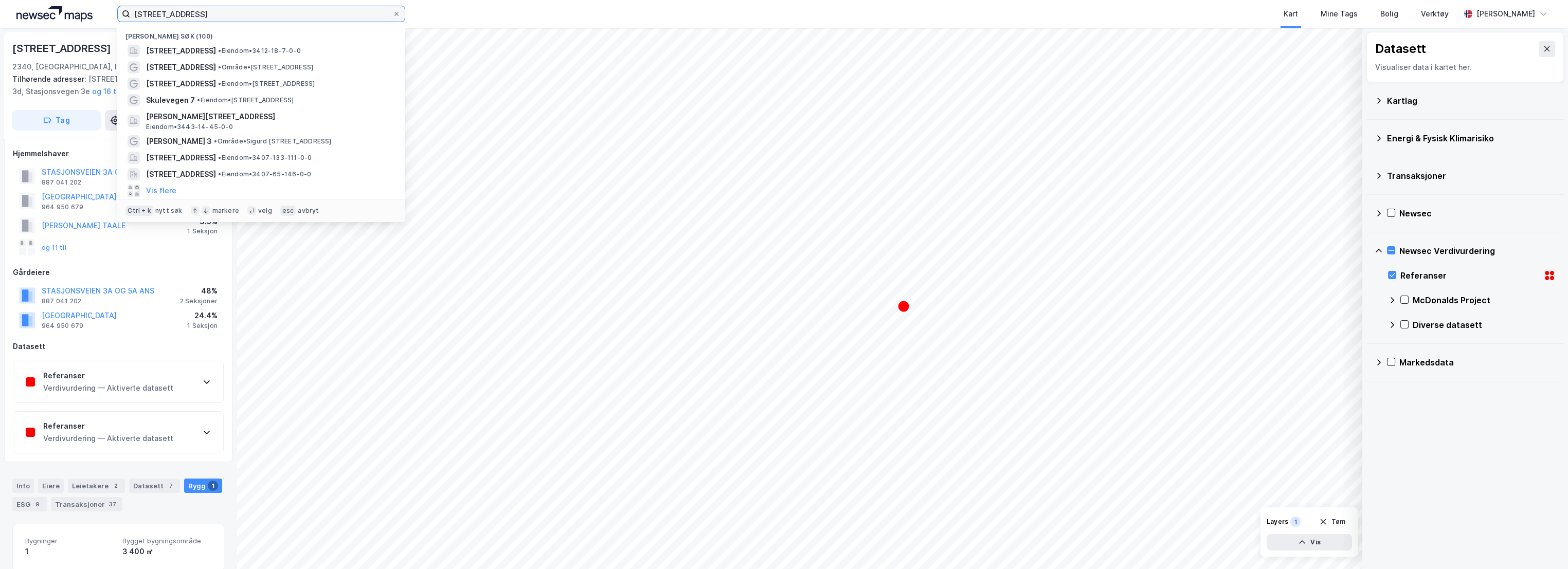
drag, startPoint x: 289, startPoint y: 13, endPoint x: 60, endPoint y: 13, distance: 229.0
click at [60, 13] on div "[STREET_ADDRESS] & 5B, 2340 Løten Nylige søk (100) Stasjonsvegen 3A, 2340, LØTE…" at bounding box center [784, 14] width 1568 height 28
paste input "orgata 4, 2335 Stange"
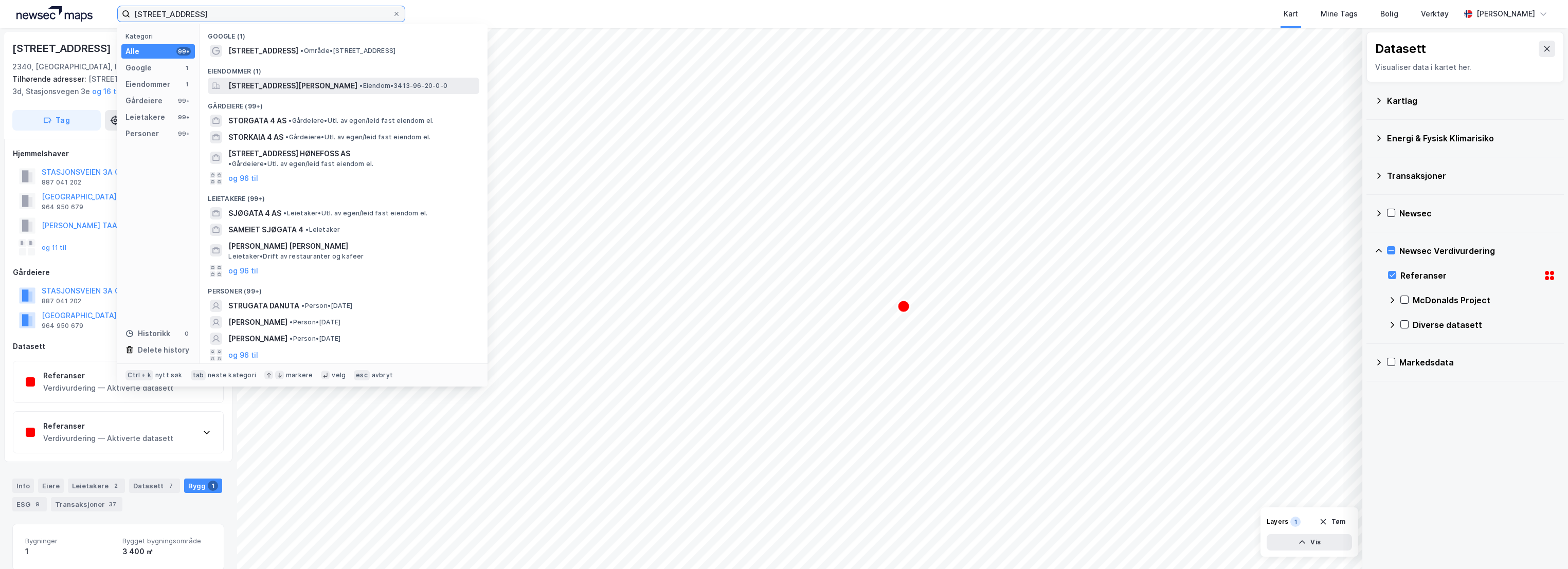
type input "[STREET_ADDRESS]"
click at [354, 83] on div "[STREET_ADDRESS][PERSON_NAME] • Eiendom • 3413-96-20-0-0" at bounding box center [352, 86] width 249 height 13
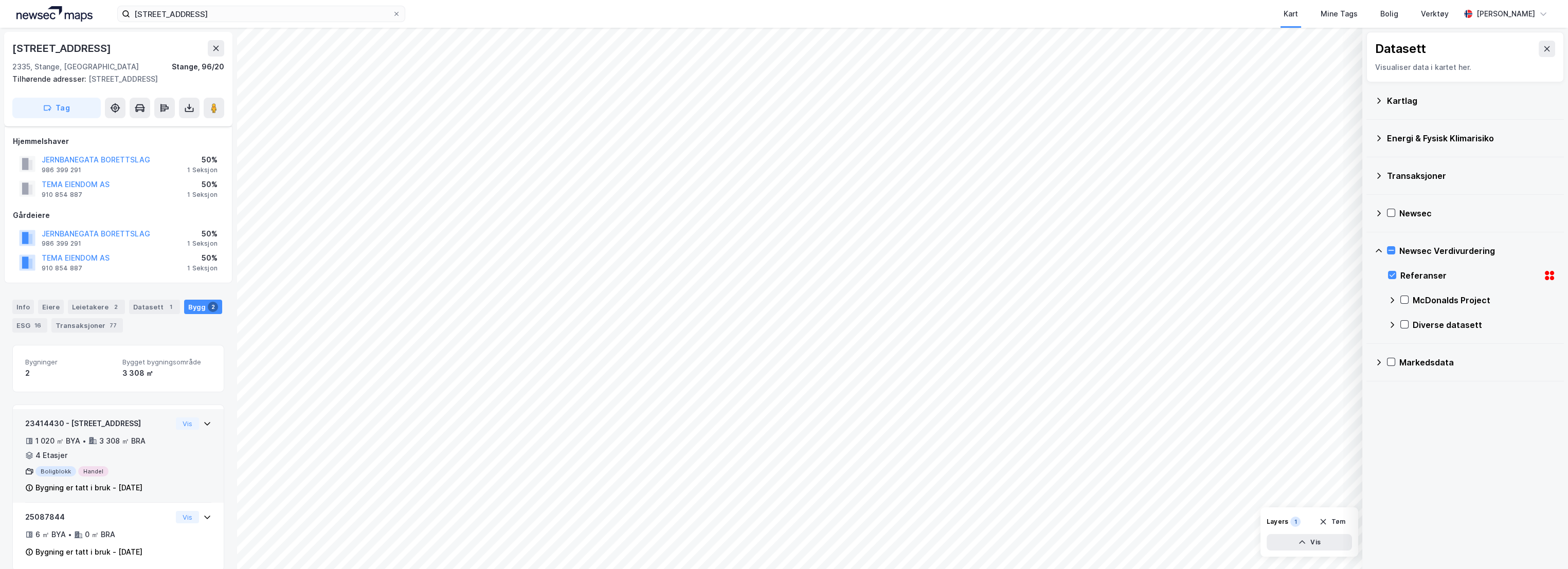
scroll to position [14, 0]
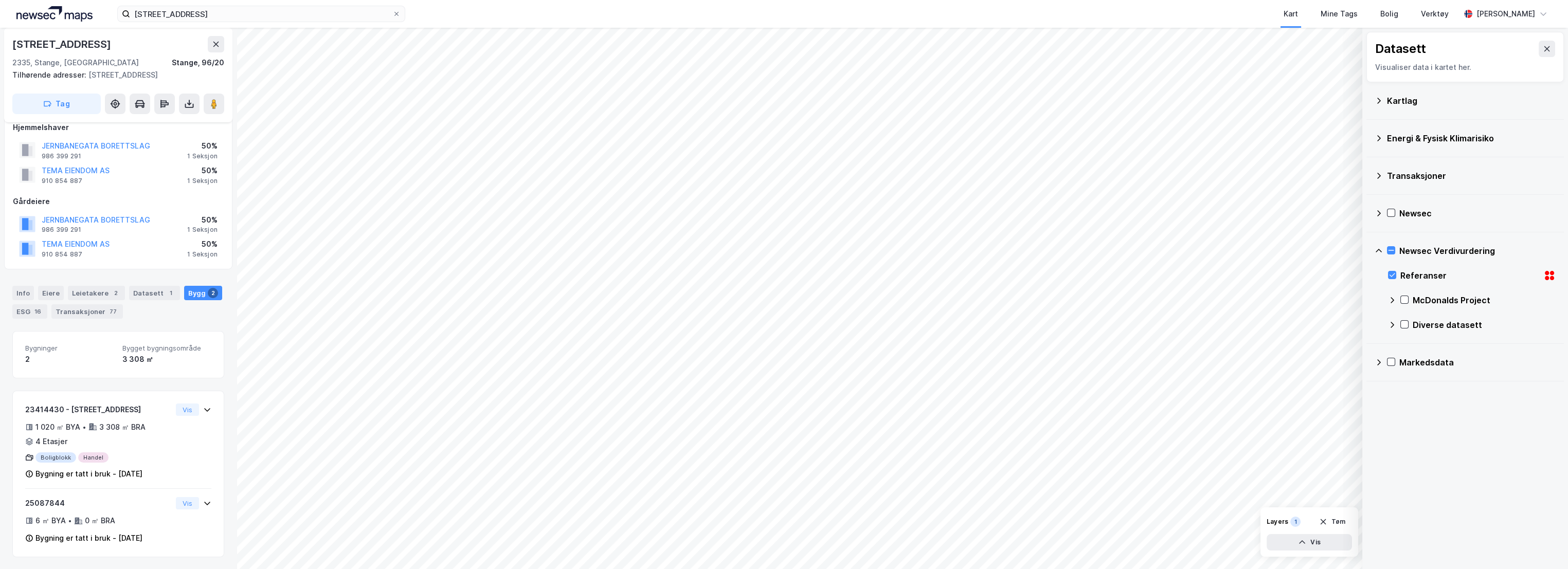
click at [10, 292] on div "Info [PERSON_NAME] 2 Datasett 1 Bygg 2 ESG 16 Transaksjoner 77" at bounding box center [118, 298] width 236 height 49
click at [14, 290] on div "Info" at bounding box center [23, 293] width 21 height 14
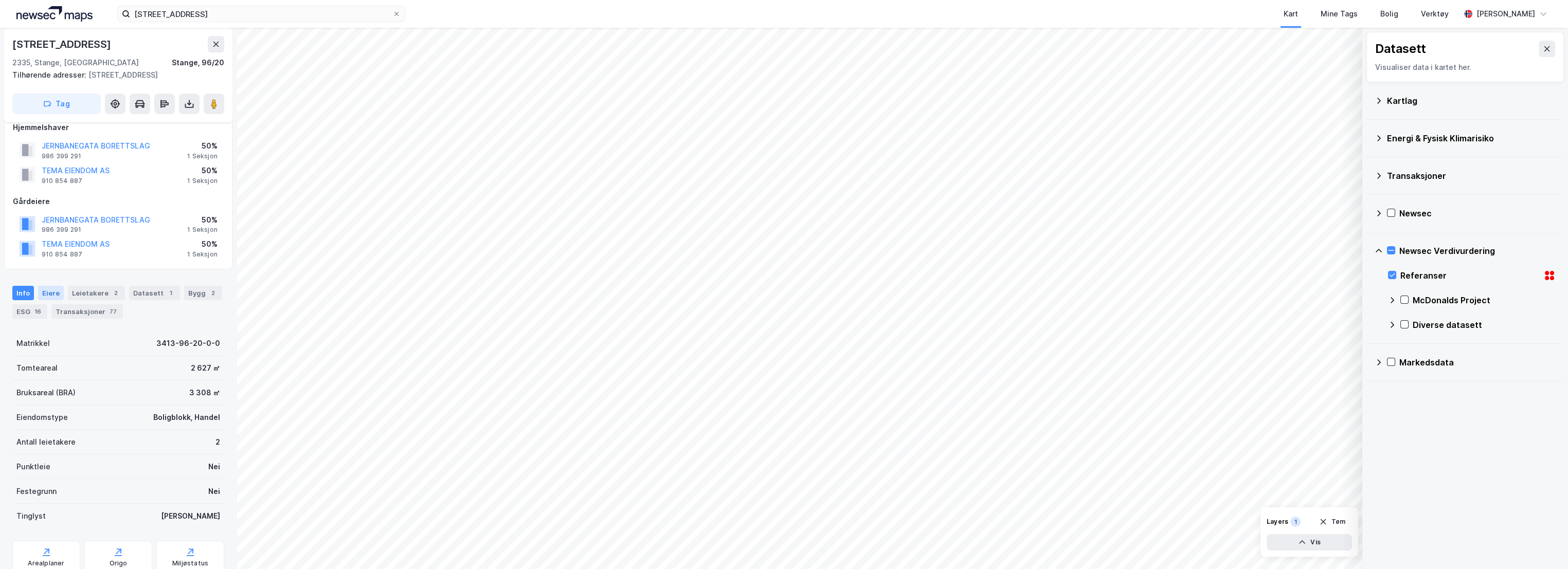
click at [52, 290] on div "Eiere" at bounding box center [50, 293] width 26 height 14
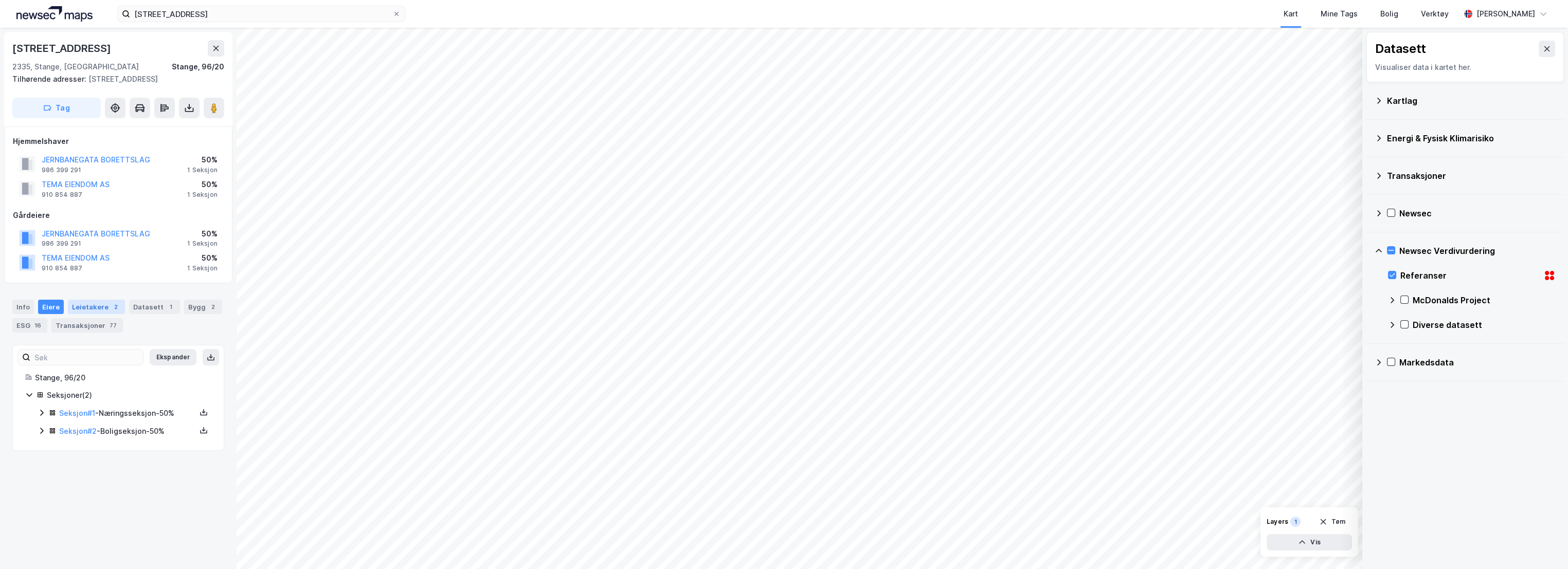
click at [91, 305] on div "Leietakere 2" at bounding box center [96, 307] width 57 height 14
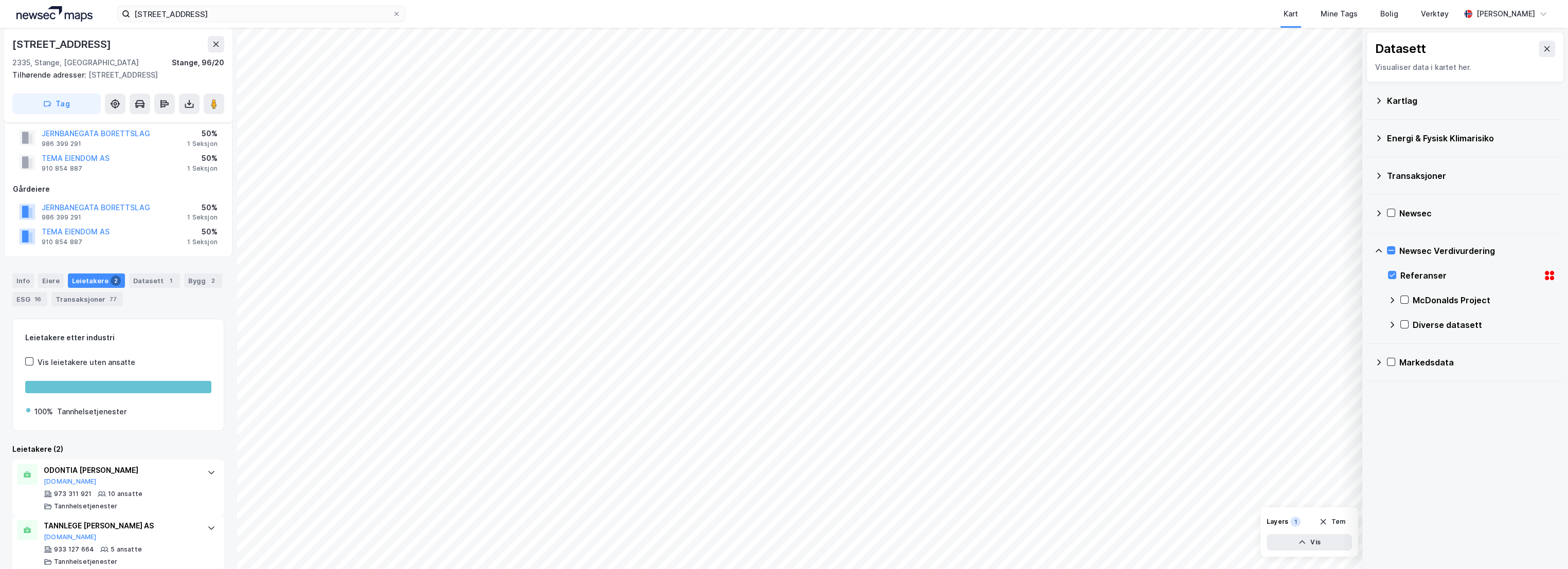
scroll to position [40, 0]
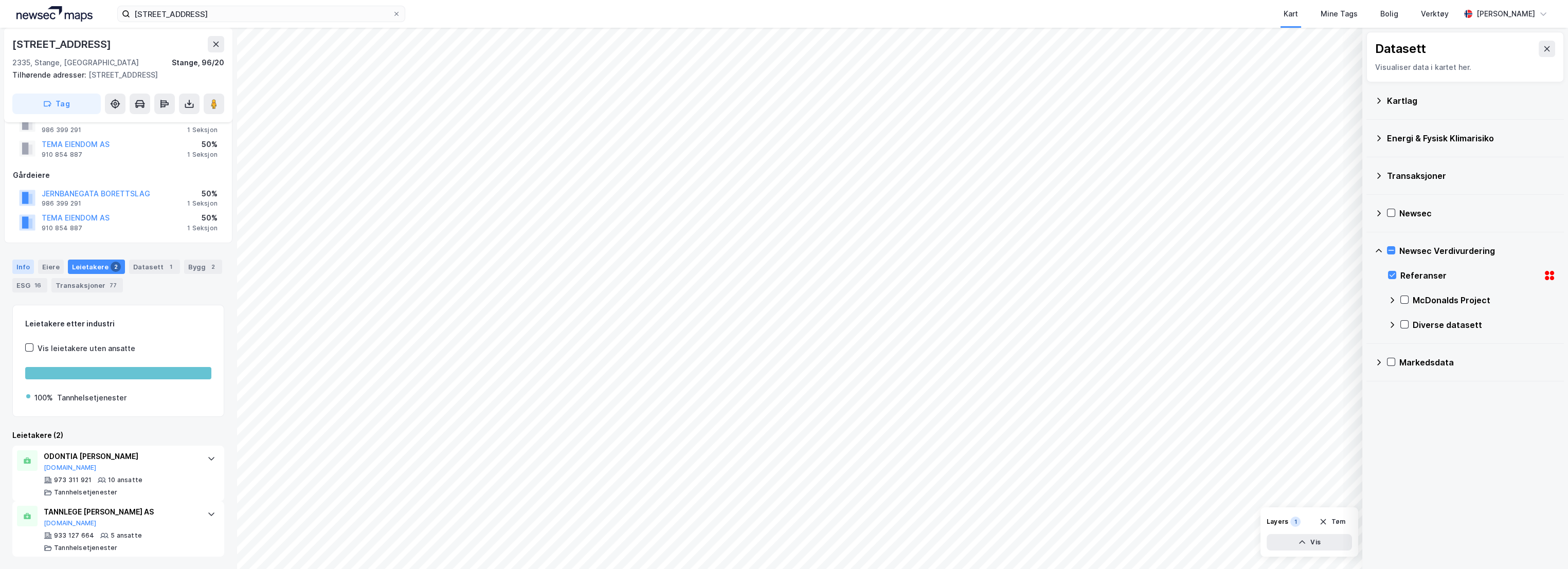
click at [20, 266] on div "Info" at bounding box center [23, 267] width 21 height 14
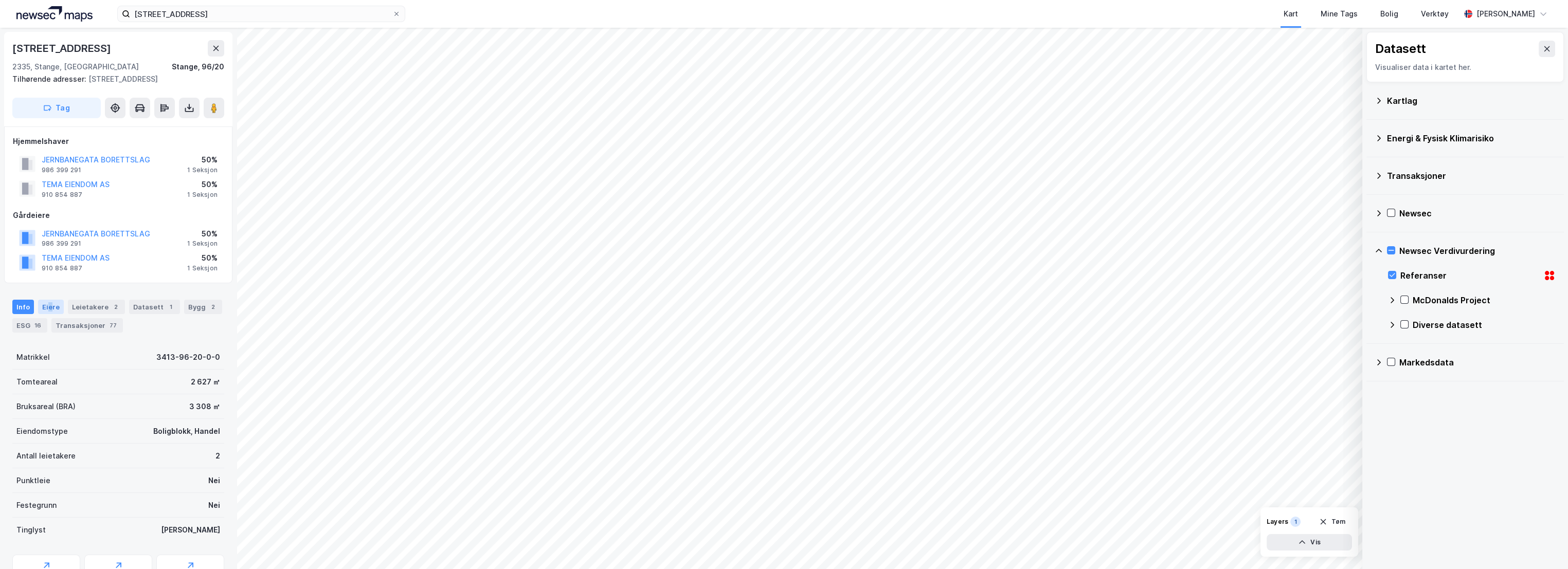
click at [49, 306] on div "Eiere" at bounding box center [50, 307] width 26 height 14
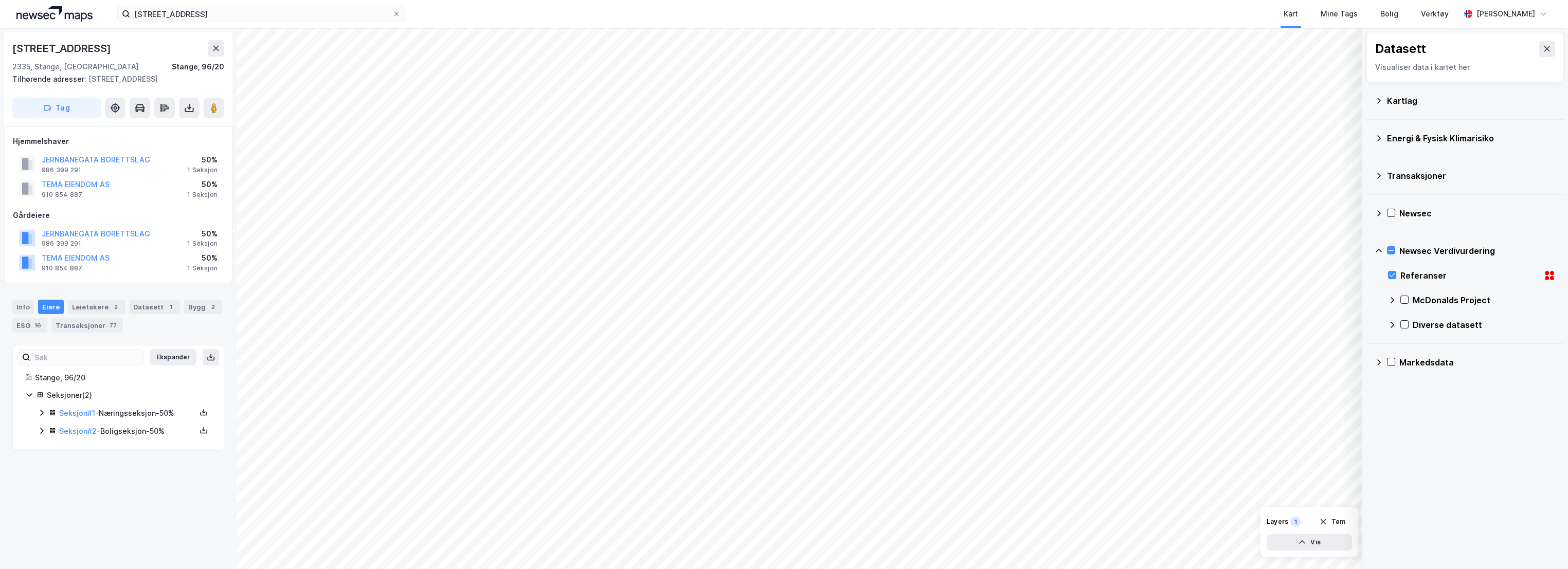
click at [41, 417] on icon at bounding box center [42, 413] width 8 height 8
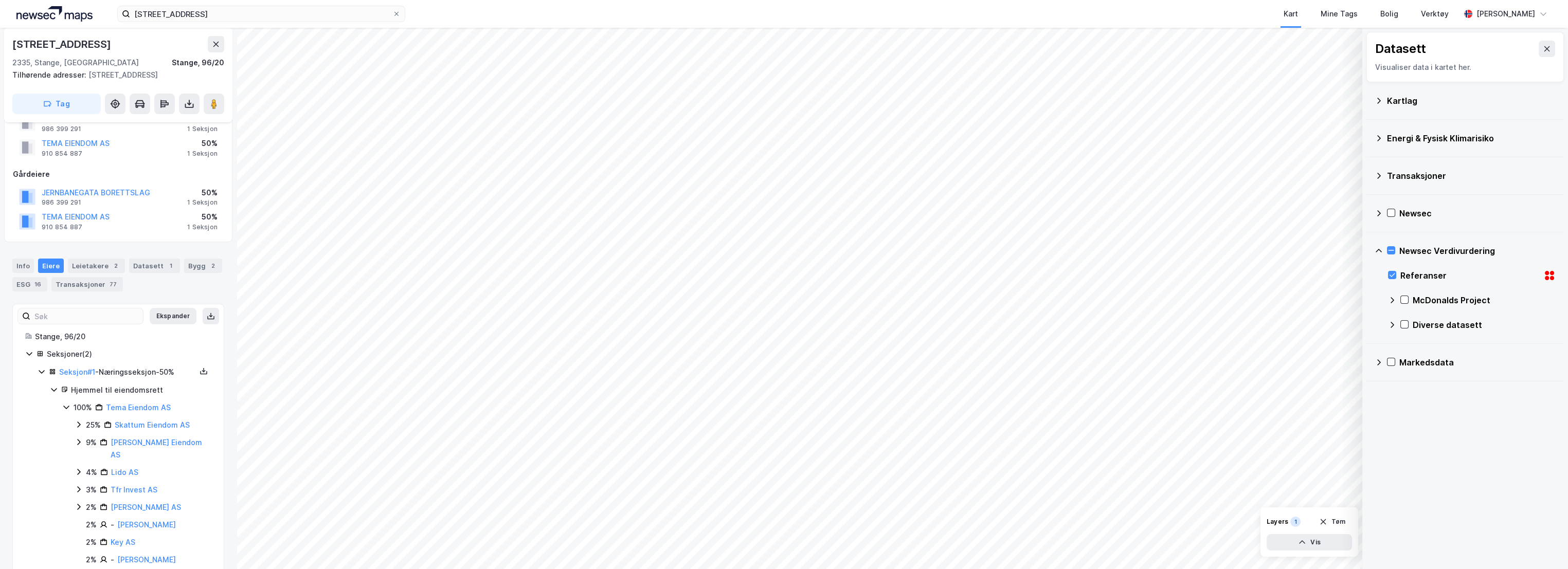
scroll to position [57, 0]
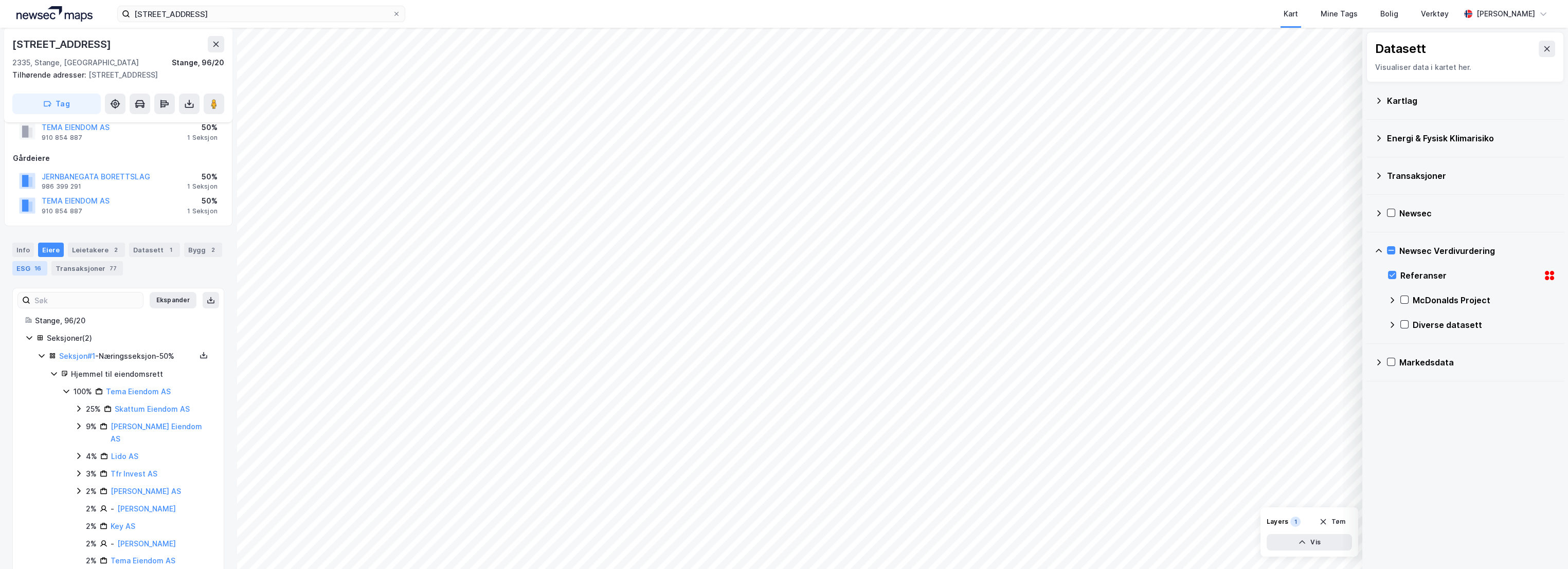
click at [22, 266] on div "ESG 16" at bounding box center [30, 268] width 35 height 14
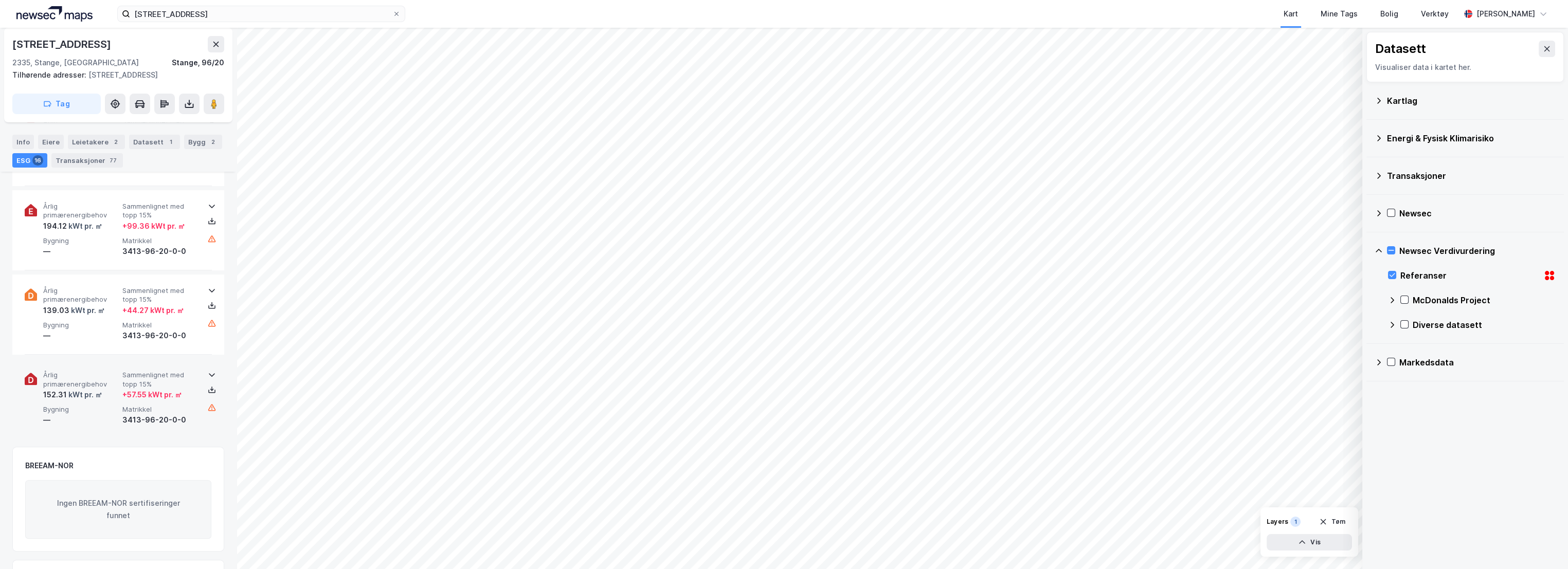
scroll to position [1371, 0]
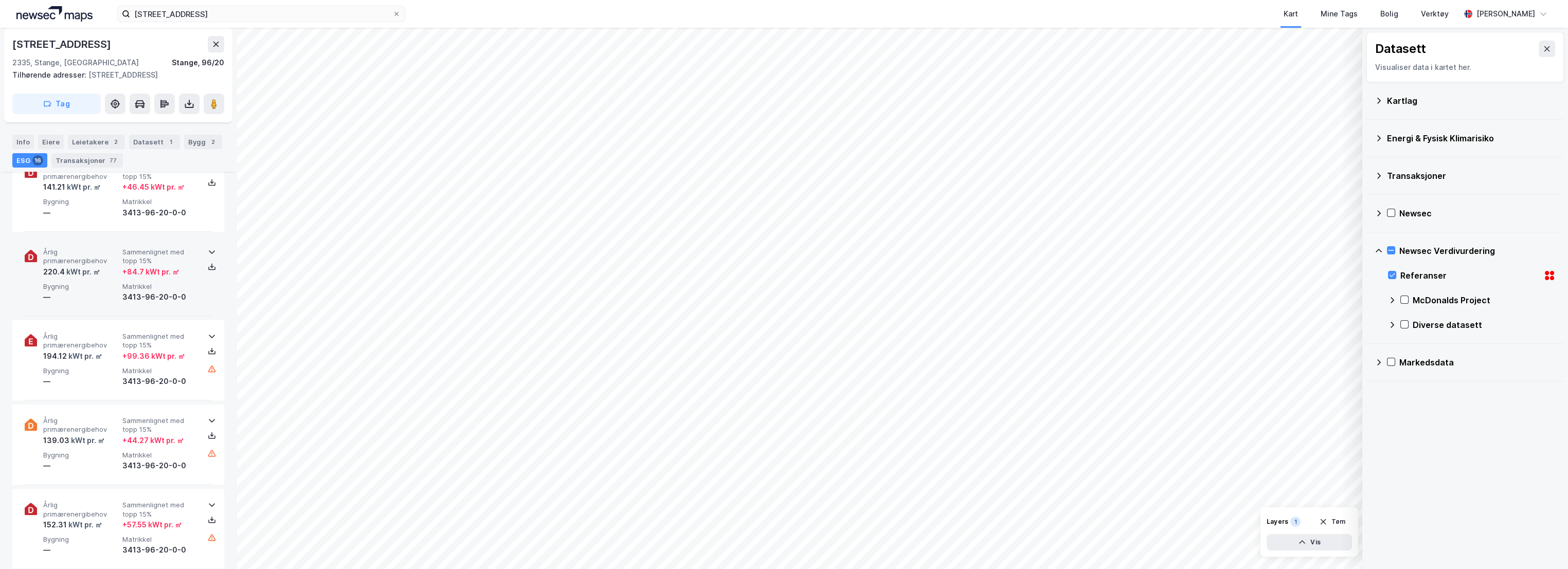
click at [84, 284] on span "Bygning" at bounding box center [81, 287] width 75 height 9
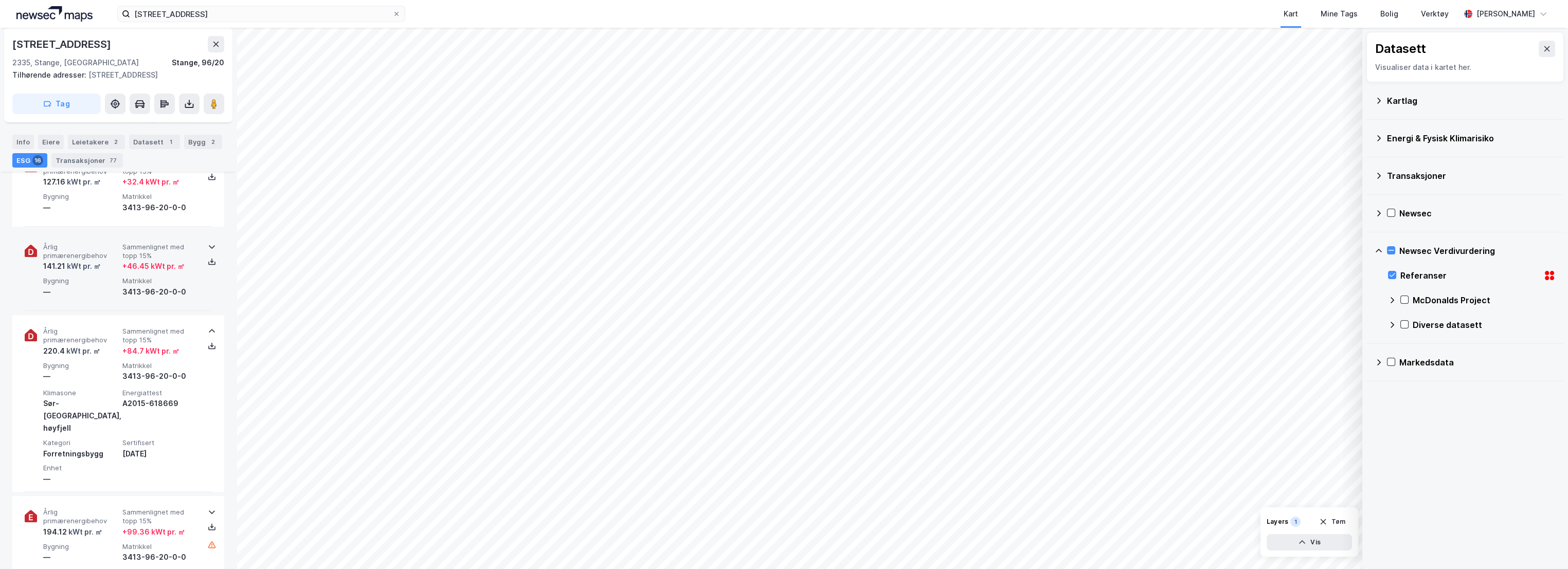
scroll to position [1256, 0]
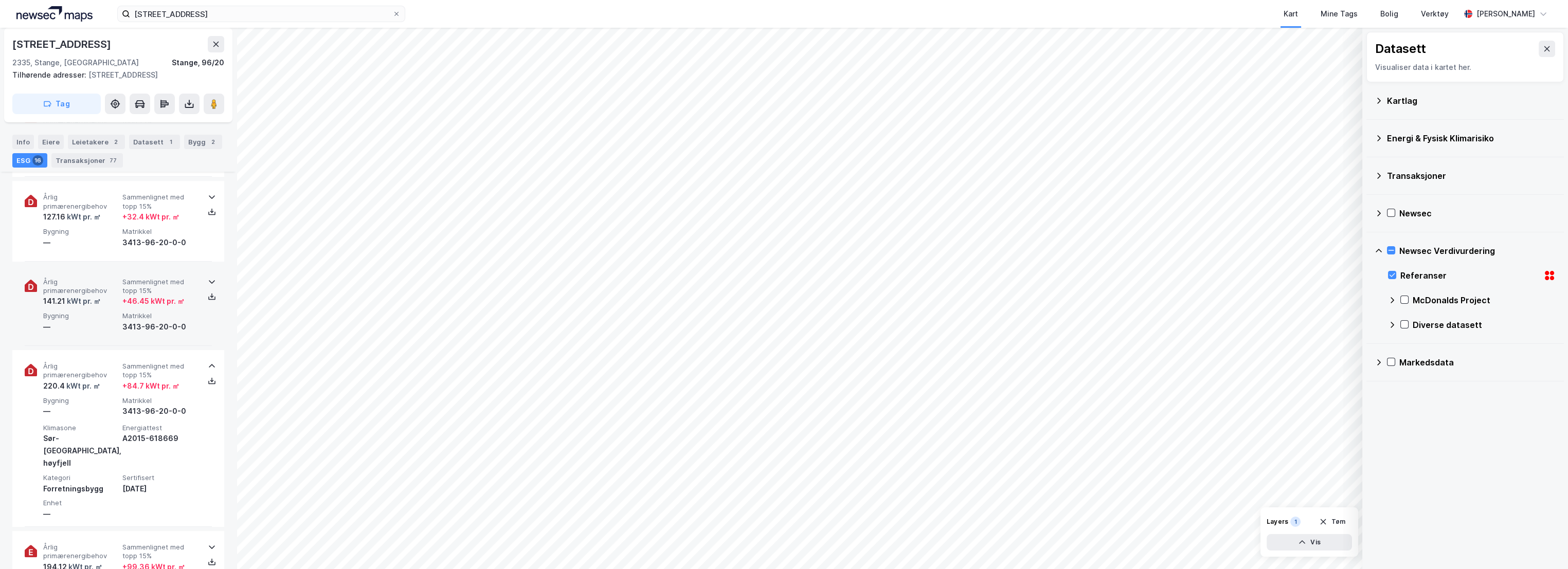
click at [98, 289] on span "Årlig primærenergibehov" at bounding box center [81, 287] width 75 height 18
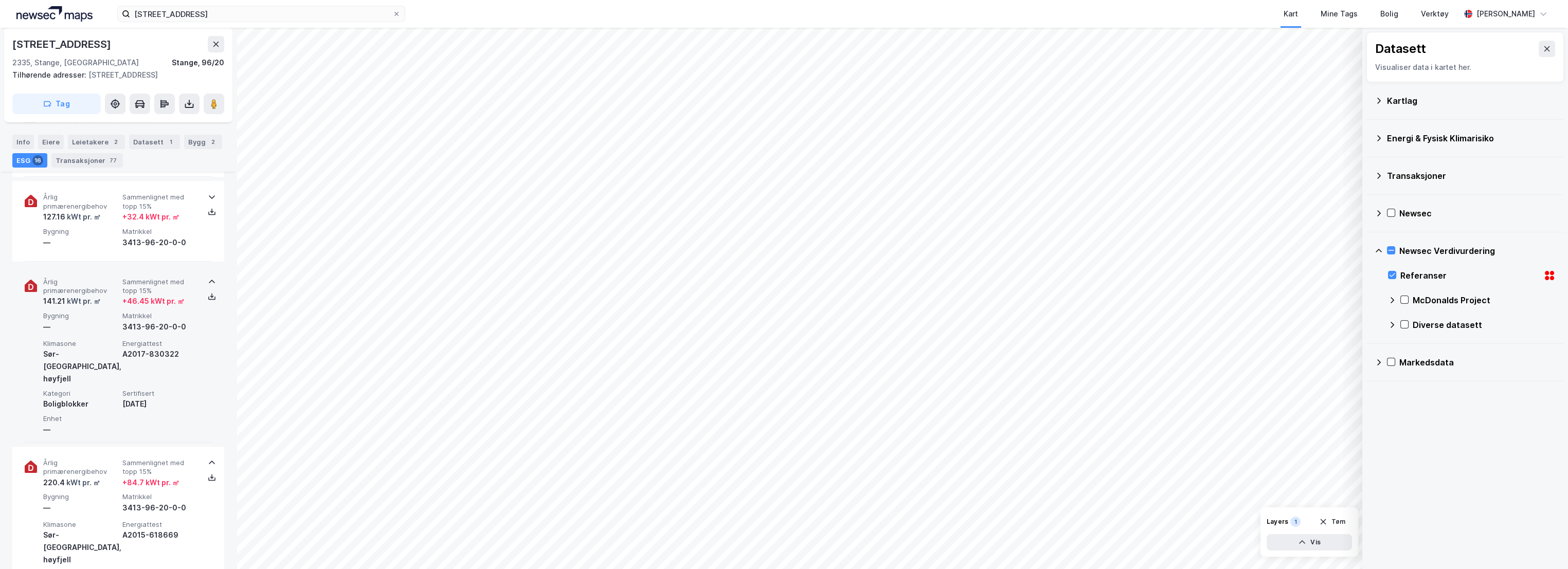
click at [99, 286] on span "Årlig primærenergibehov" at bounding box center [81, 287] width 75 height 18
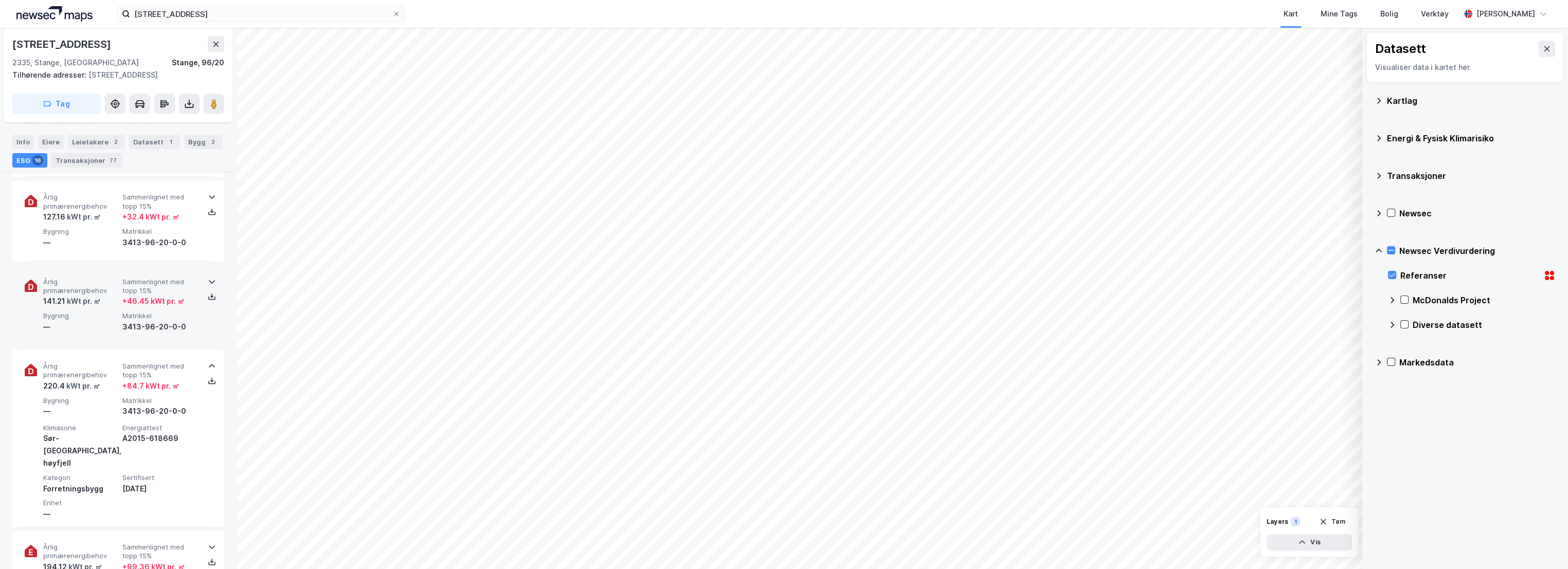
click at [88, 277] on div "Årlig primærenergibehov 141.21 kWt pr. ㎡ Sammenlignet med topp 15% + 46.45 kWt …" at bounding box center [118, 306] width 187 height 80
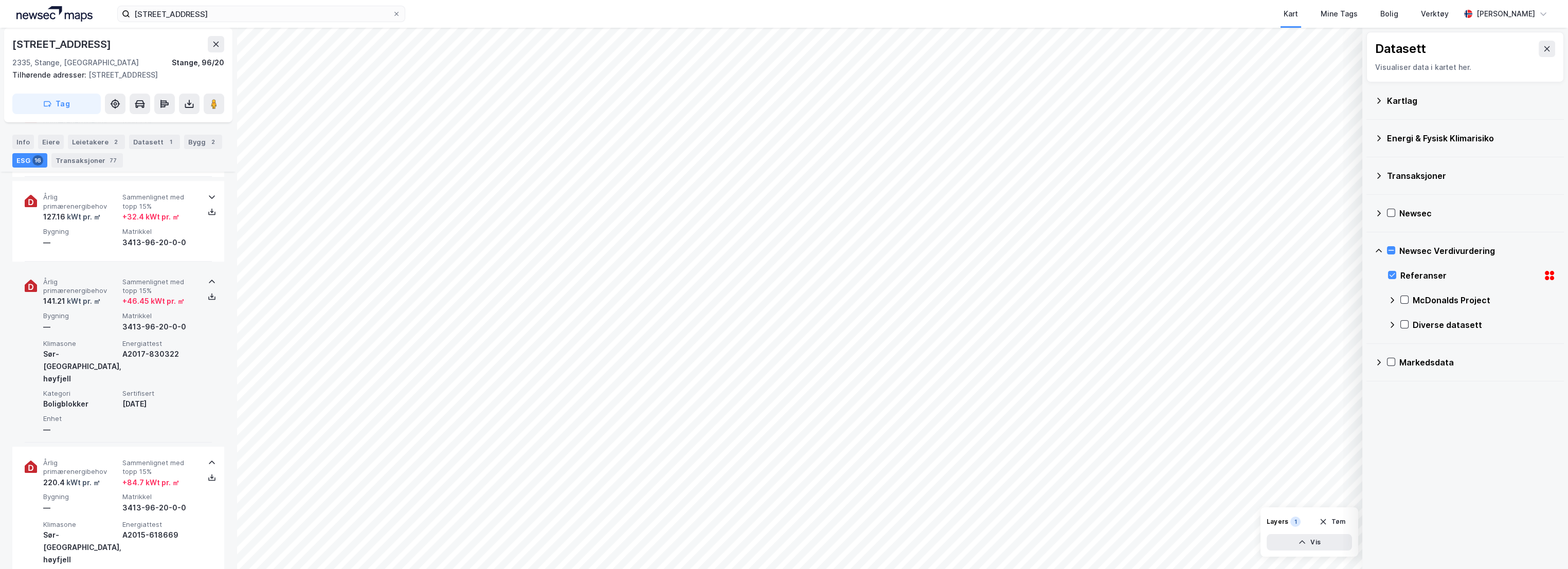
click at [88, 281] on span "Årlig primærenergibehov" at bounding box center [81, 287] width 75 height 18
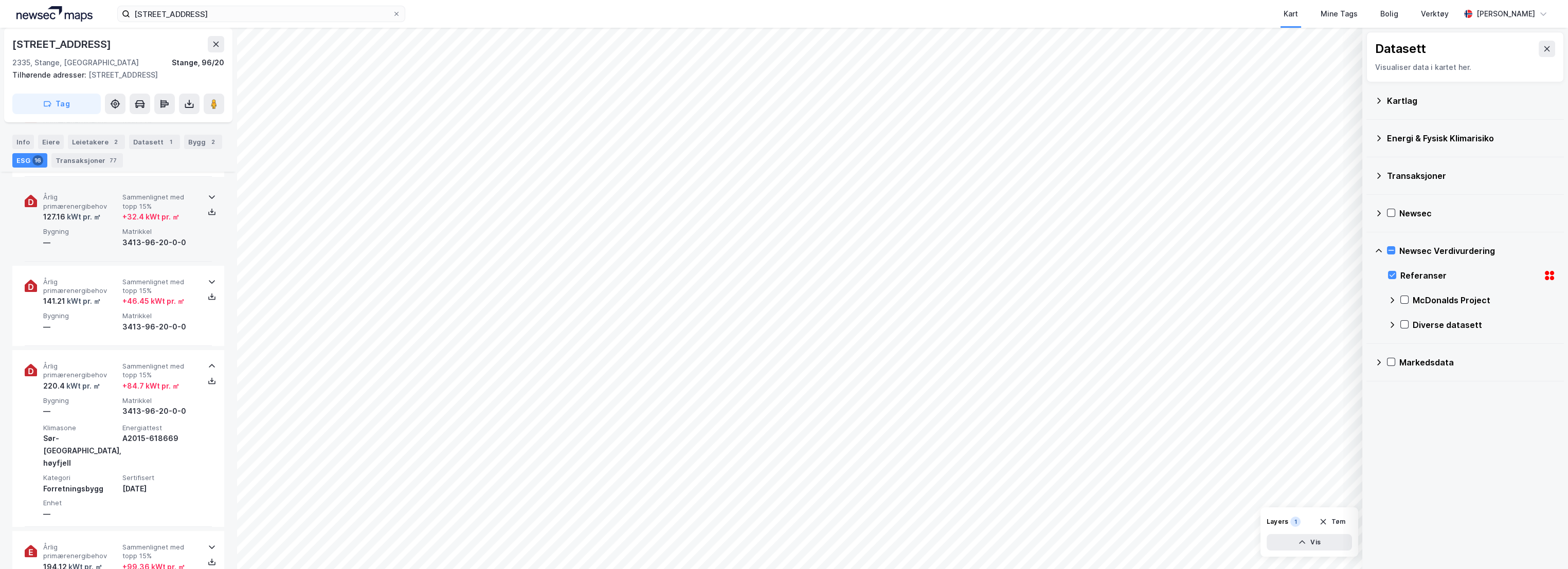
click at [94, 210] on span "Årlig primærenergibehov" at bounding box center [81, 202] width 75 height 18
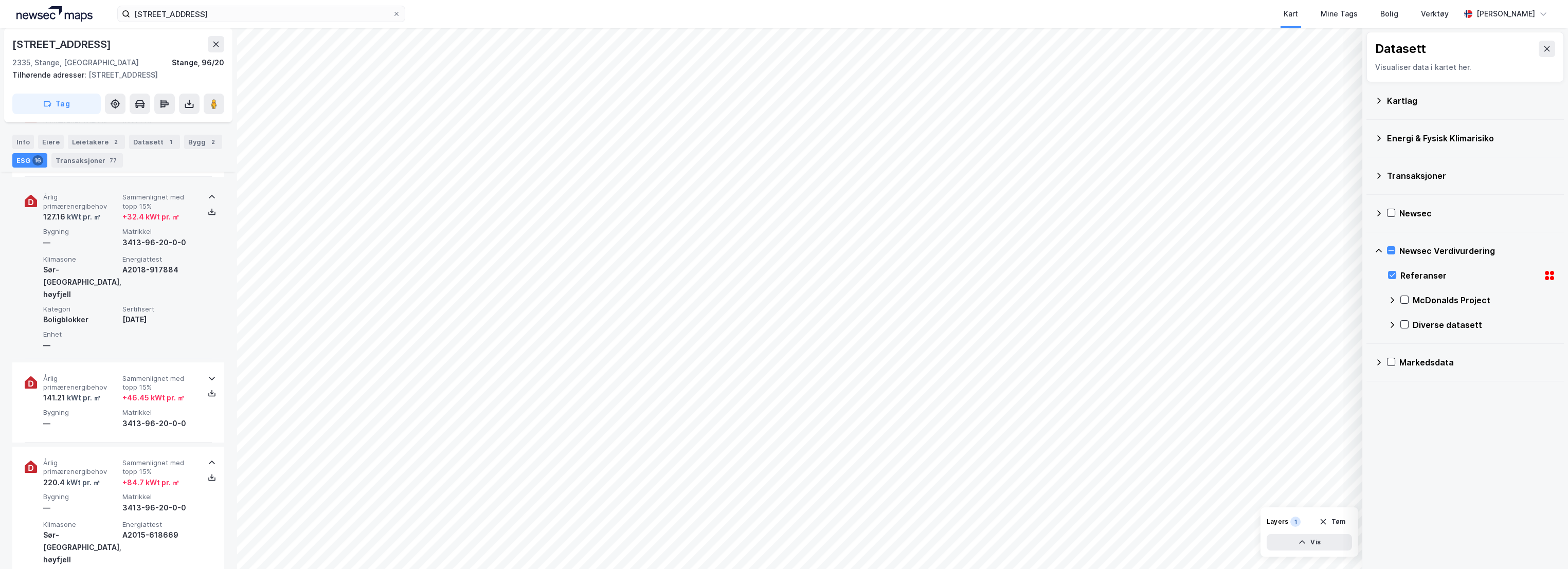
click at [94, 210] on span "Årlig primærenergibehov" at bounding box center [81, 202] width 75 height 18
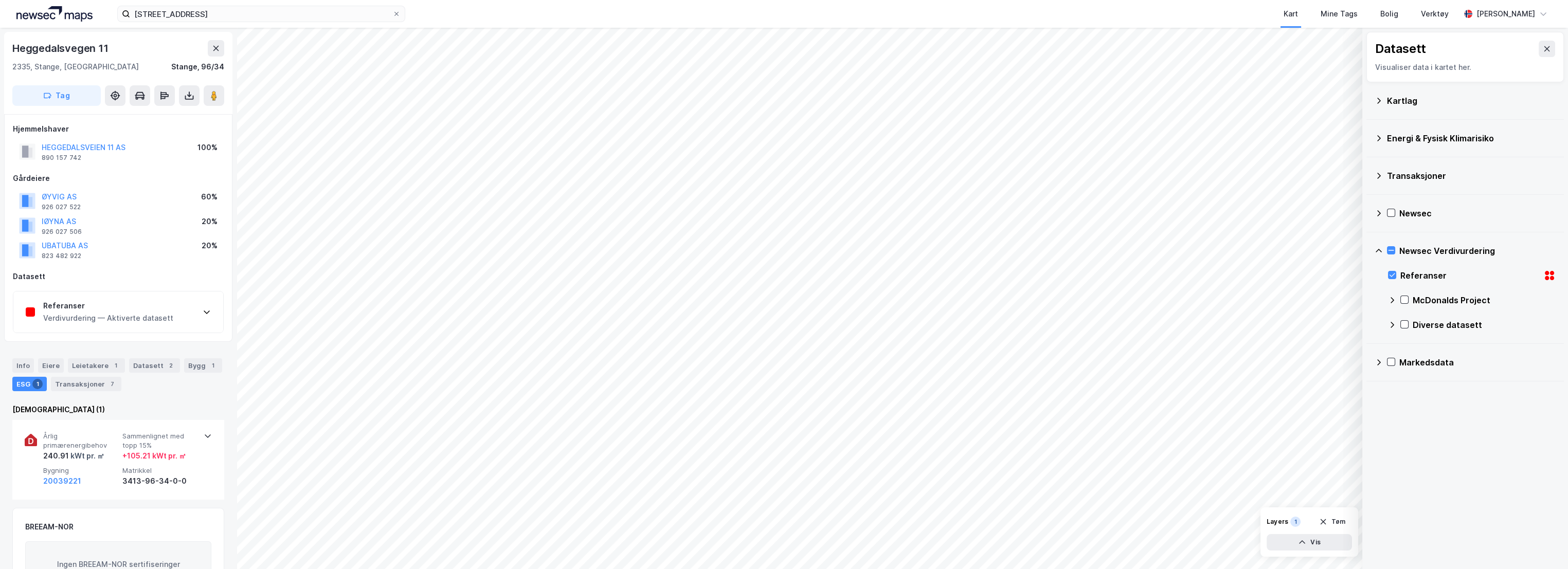
click at [132, 308] on div "Referanser" at bounding box center [108, 306] width 130 height 13
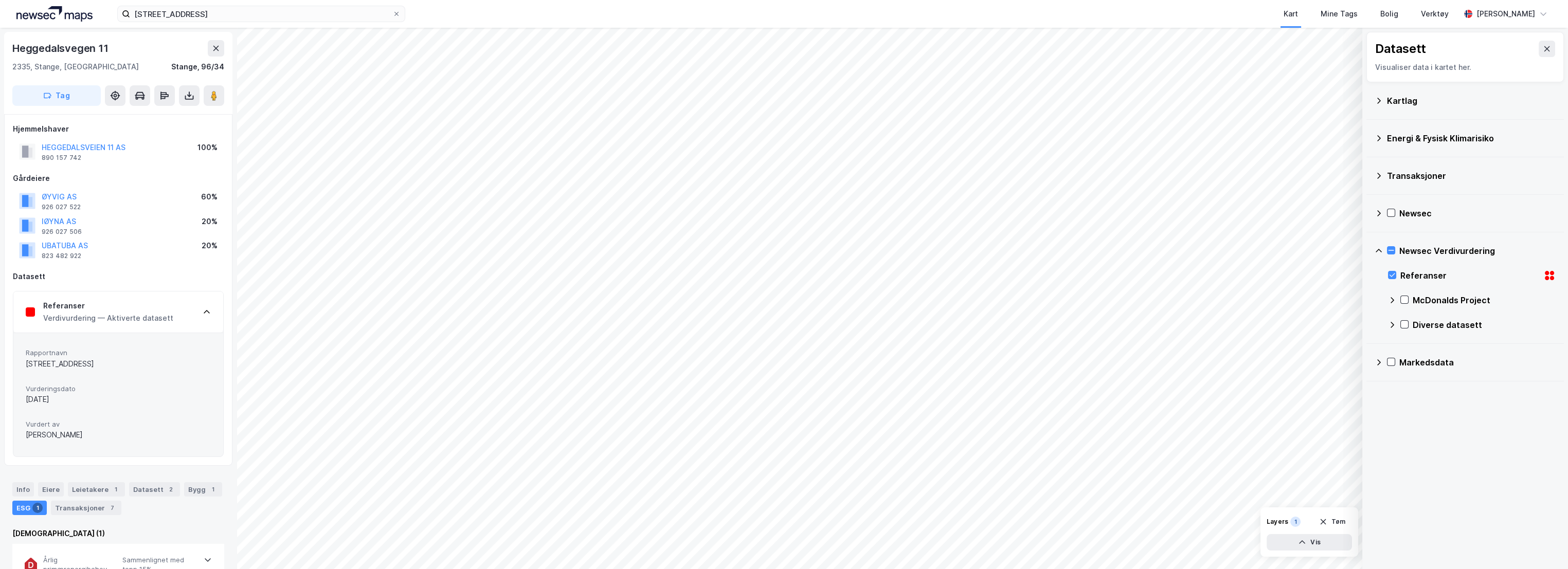
click at [125, 315] on div "Verdivurdering — Aktiverte datasett" at bounding box center [108, 318] width 130 height 13
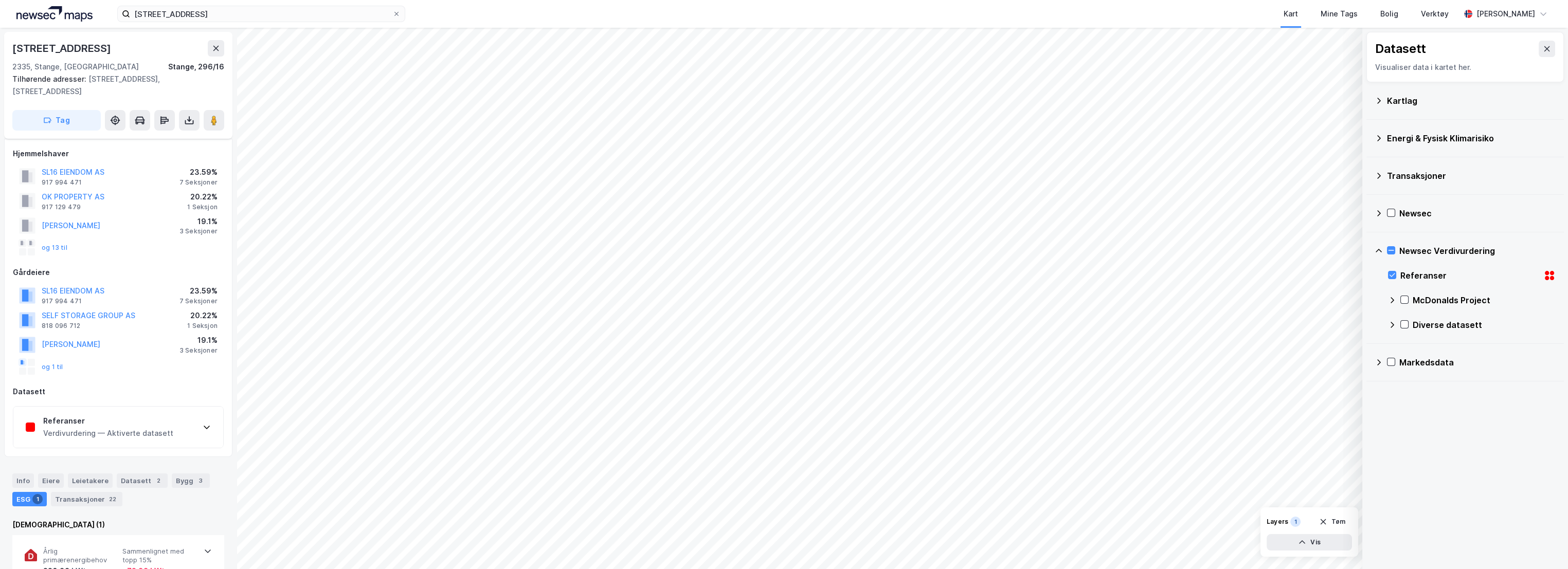
scroll to position [15, 0]
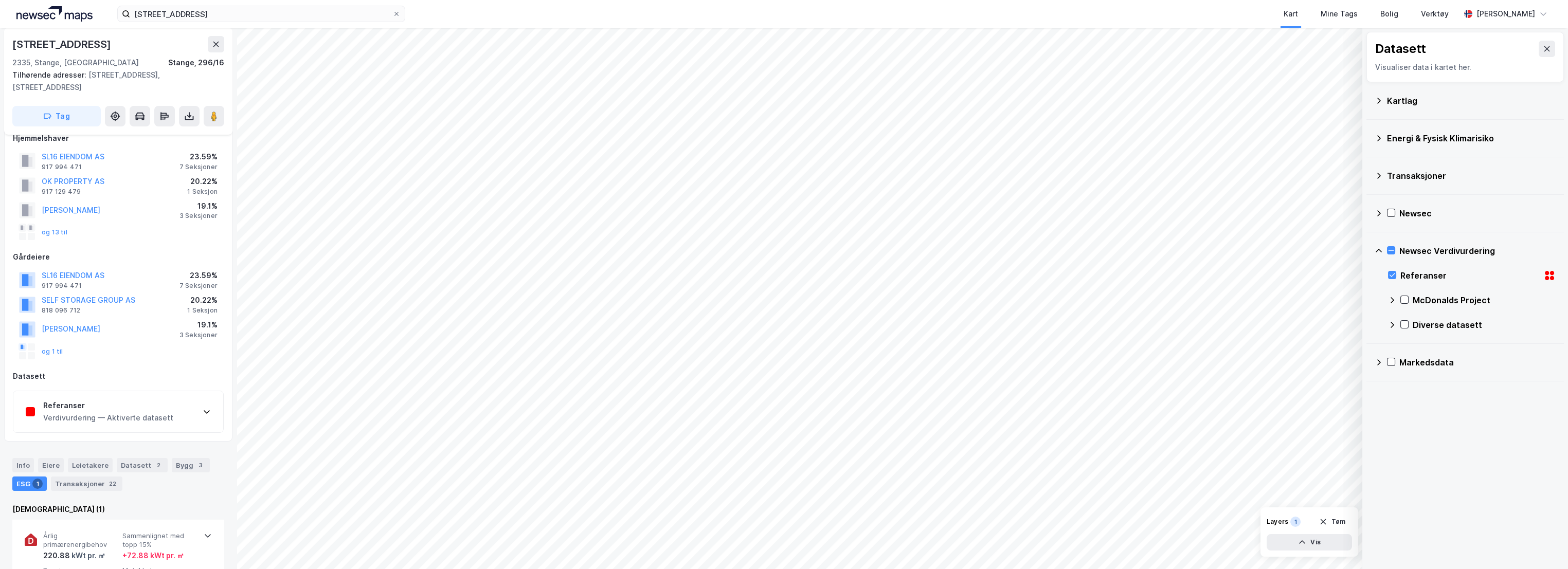
click at [131, 399] on div "Referanser" at bounding box center [108, 406] width 130 height 13
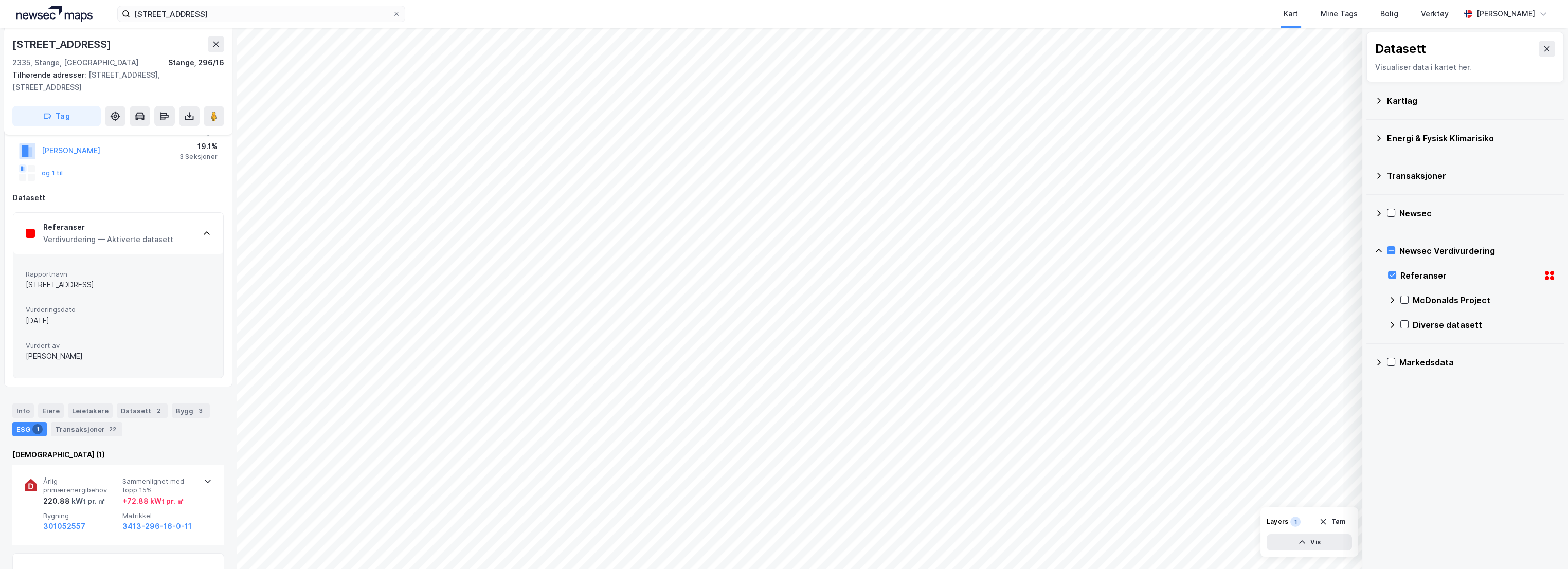
scroll to position [130, 0]
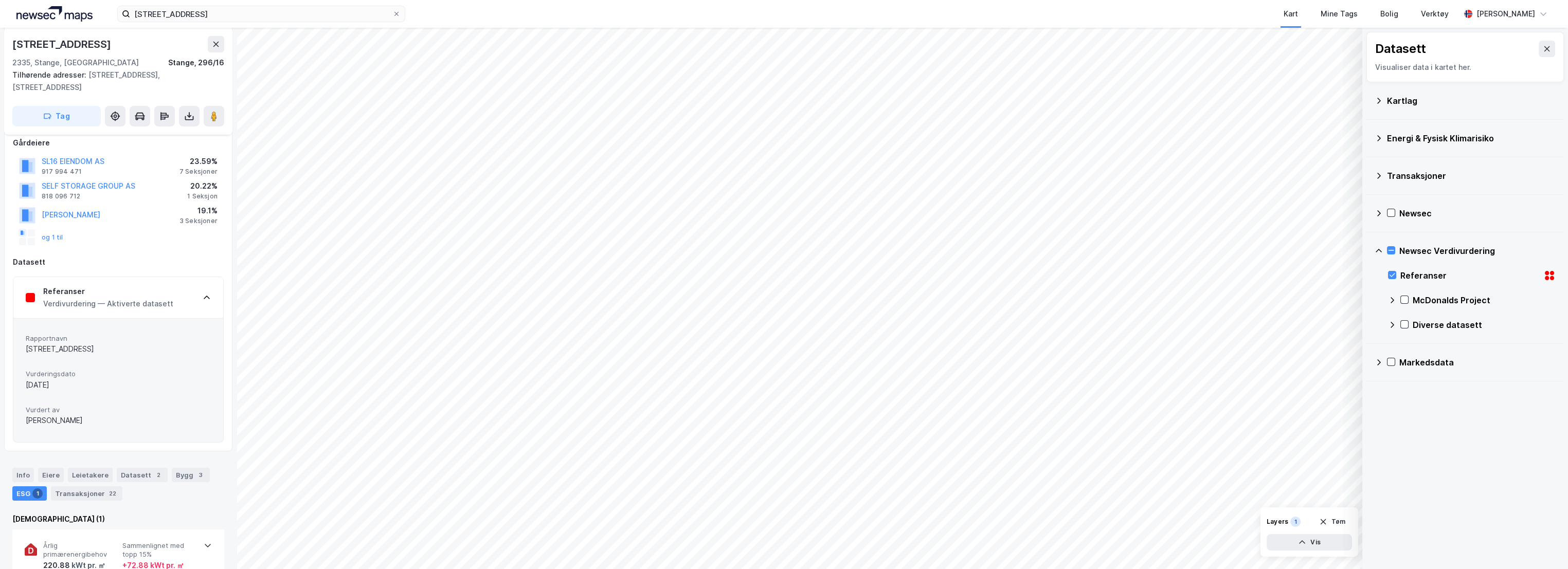
click at [127, 297] on div "Verdivurdering — Aktiverte datasett" at bounding box center [108, 304] width 130 height 13
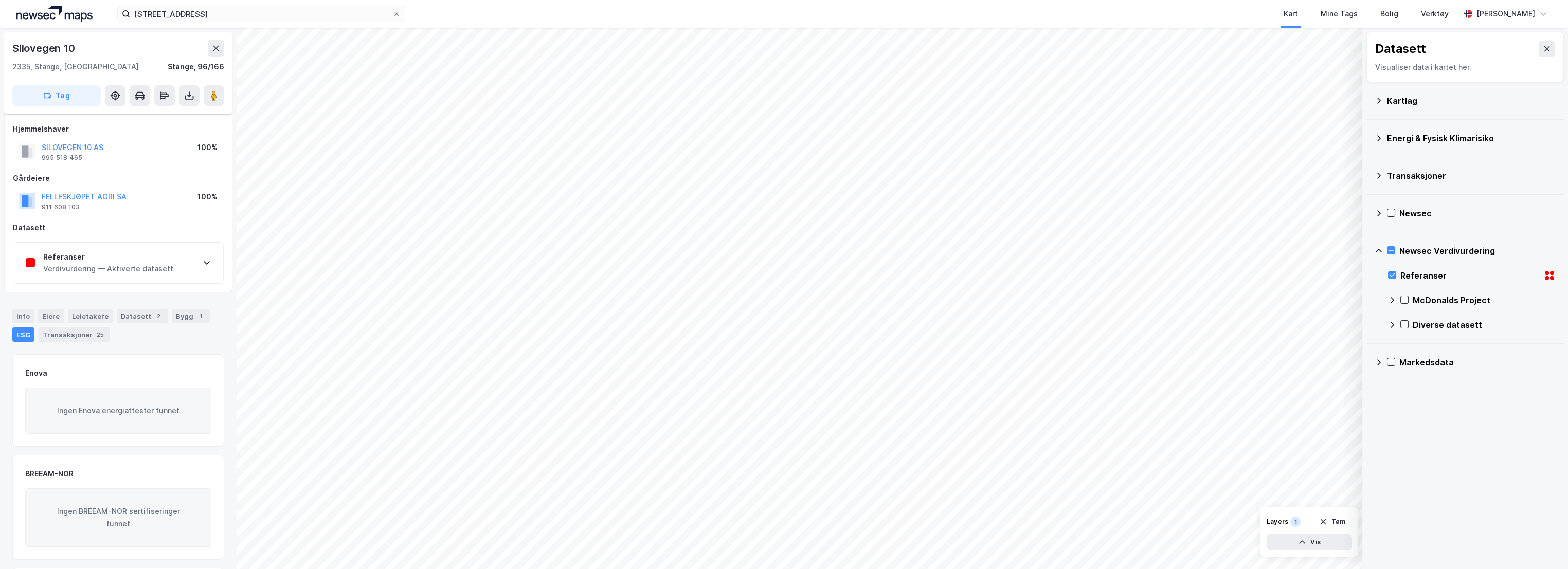
scroll to position [115, 0]
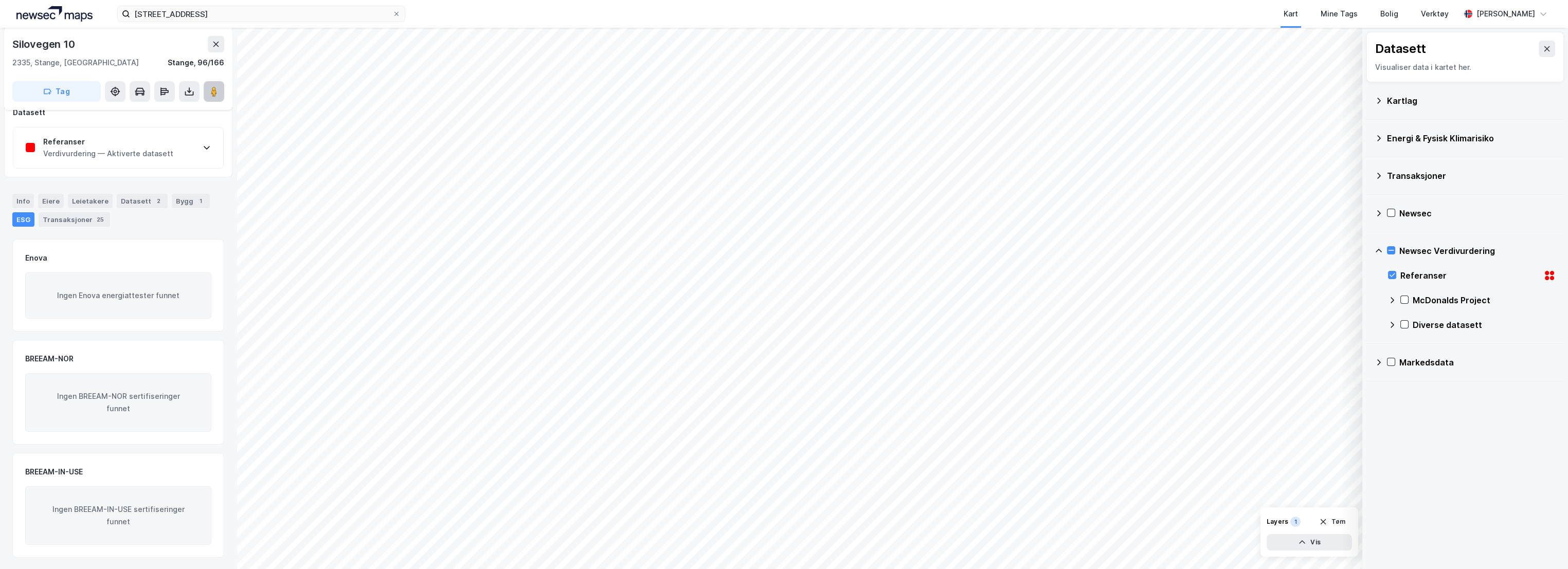
click at [209, 93] on icon at bounding box center [214, 91] width 10 height 10
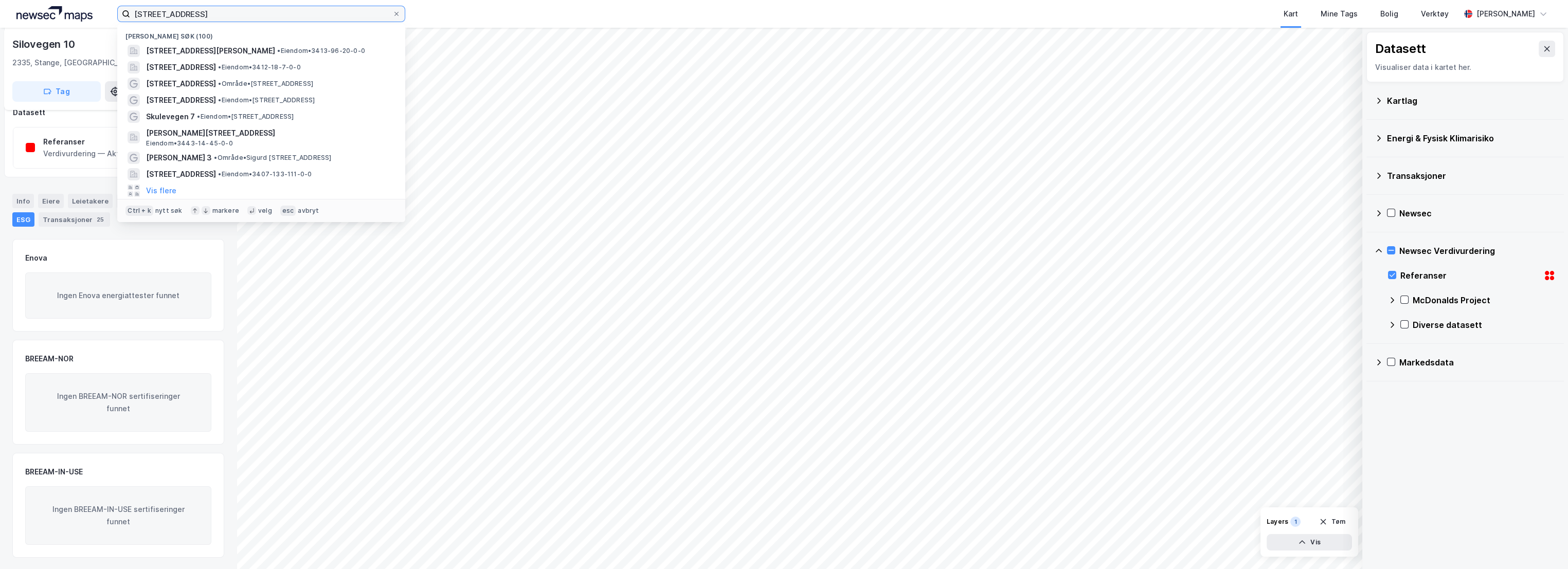
click at [236, 18] on input "[STREET_ADDRESS]" at bounding box center [261, 14] width 262 height 15
click at [228, 49] on span "[STREET_ADDRESS][PERSON_NAME]" at bounding box center [211, 51] width 129 height 13
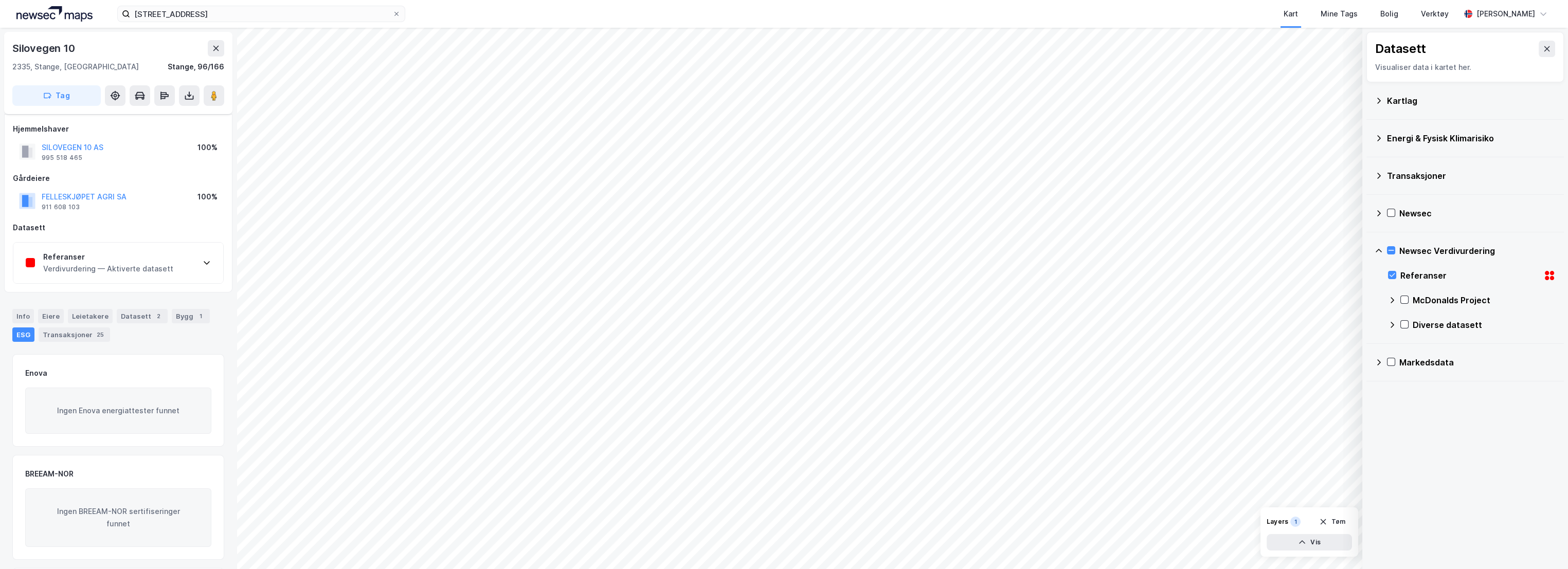
scroll to position [115, 0]
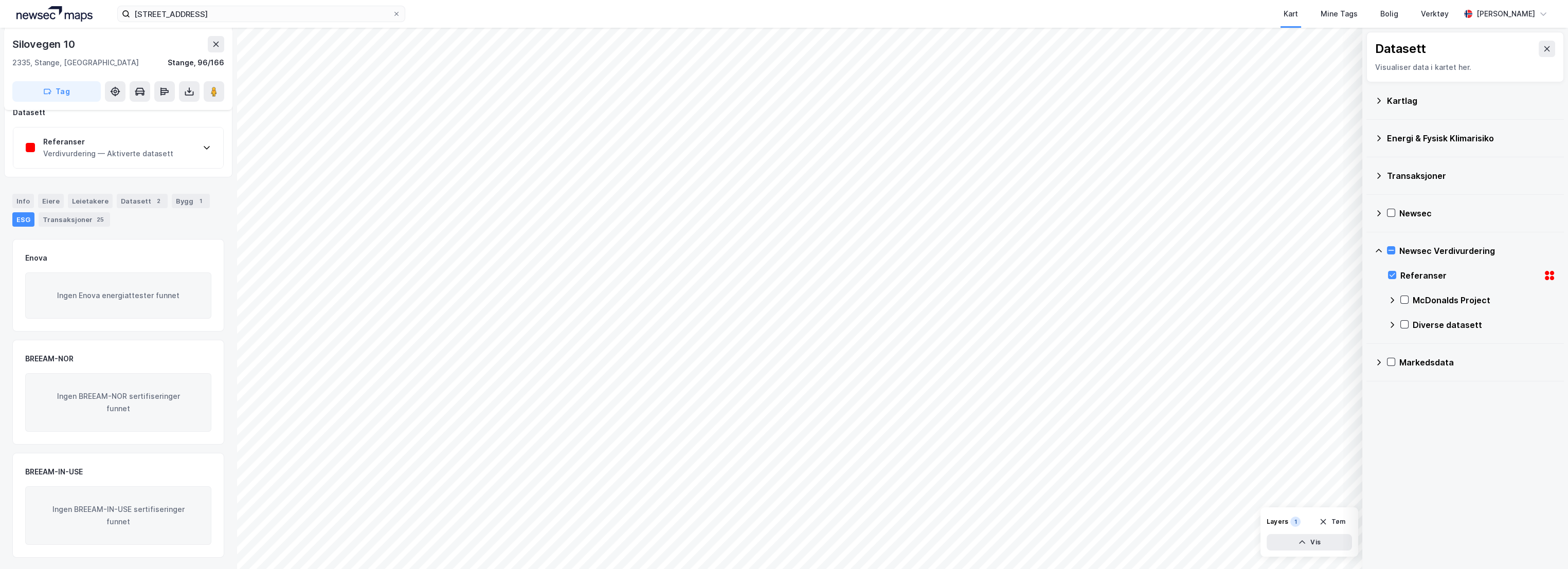
click at [100, 149] on div "Verdivurdering — Aktiverte datasett" at bounding box center [108, 154] width 130 height 13
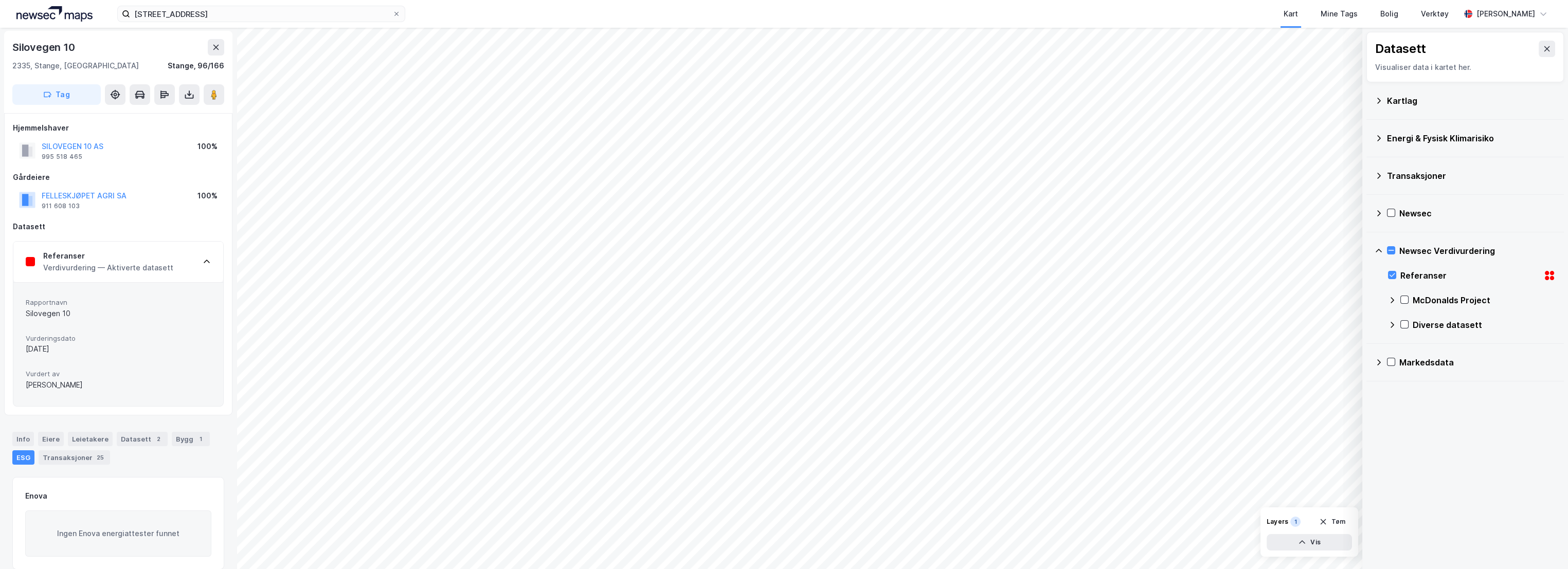
scroll to position [0, 0]
